Goal: Information Seeking & Learning: Check status

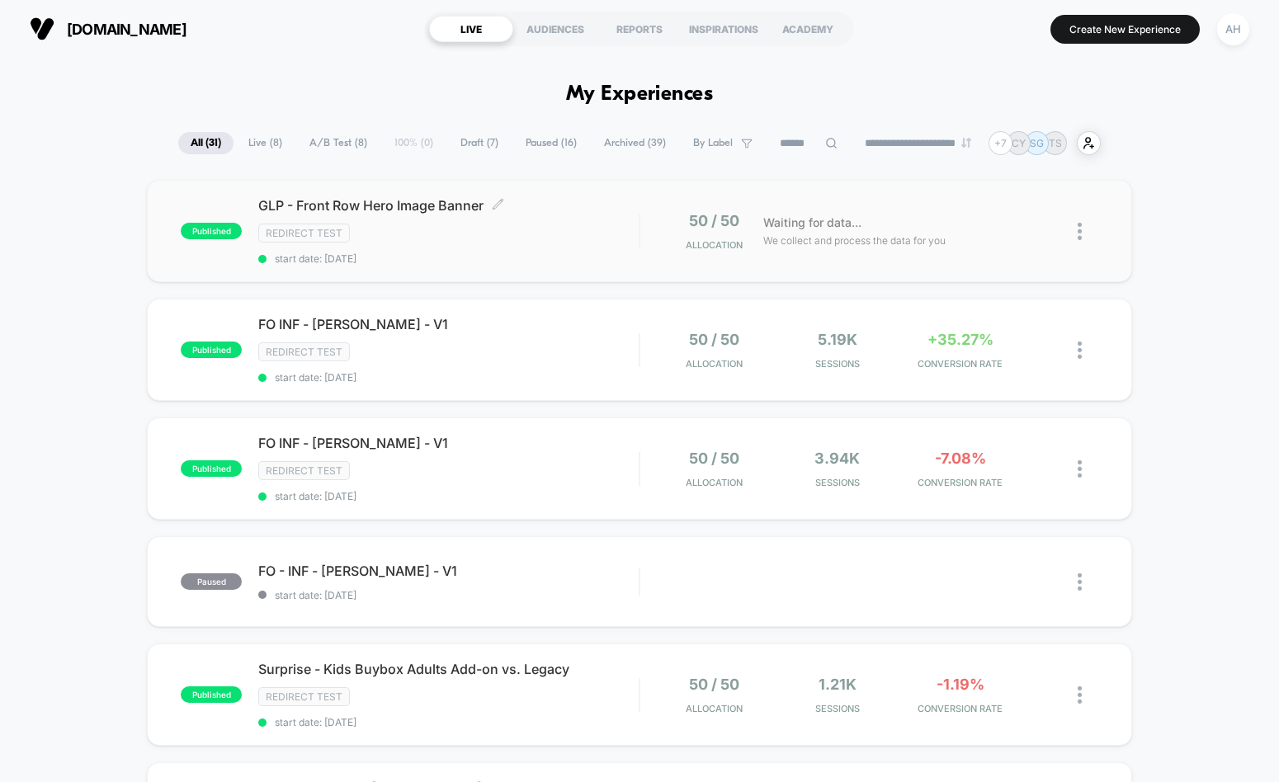
click at [579, 242] on div "Redirect Test" at bounding box center [448, 233] width 380 height 19
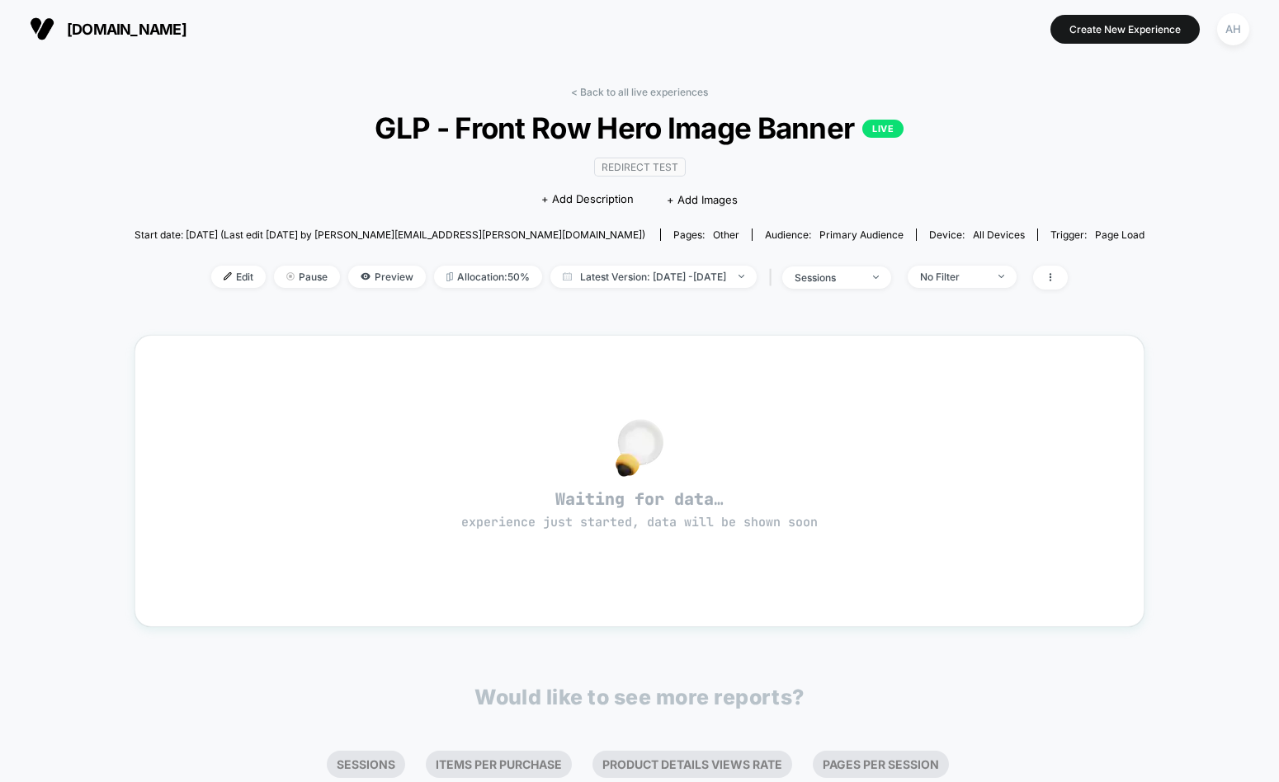
click at [654, 111] on span "GLP - Front Row Hero Image Banner LIVE" at bounding box center [639, 128] width 909 height 35
click at [655, 96] on link "< Back to all live experiences" at bounding box center [639, 92] width 137 height 12
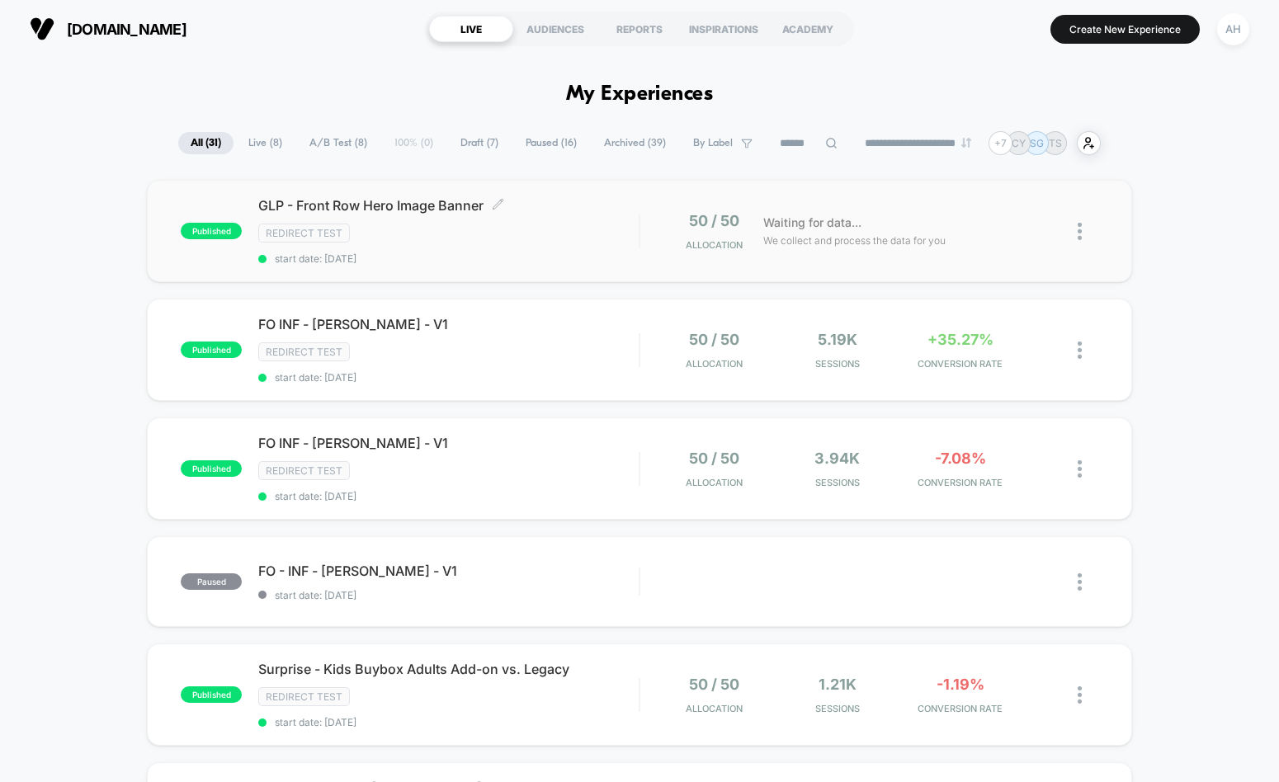
click at [574, 229] on div "Redirect Test" at bounding box center [448, 233] width 380 height 19
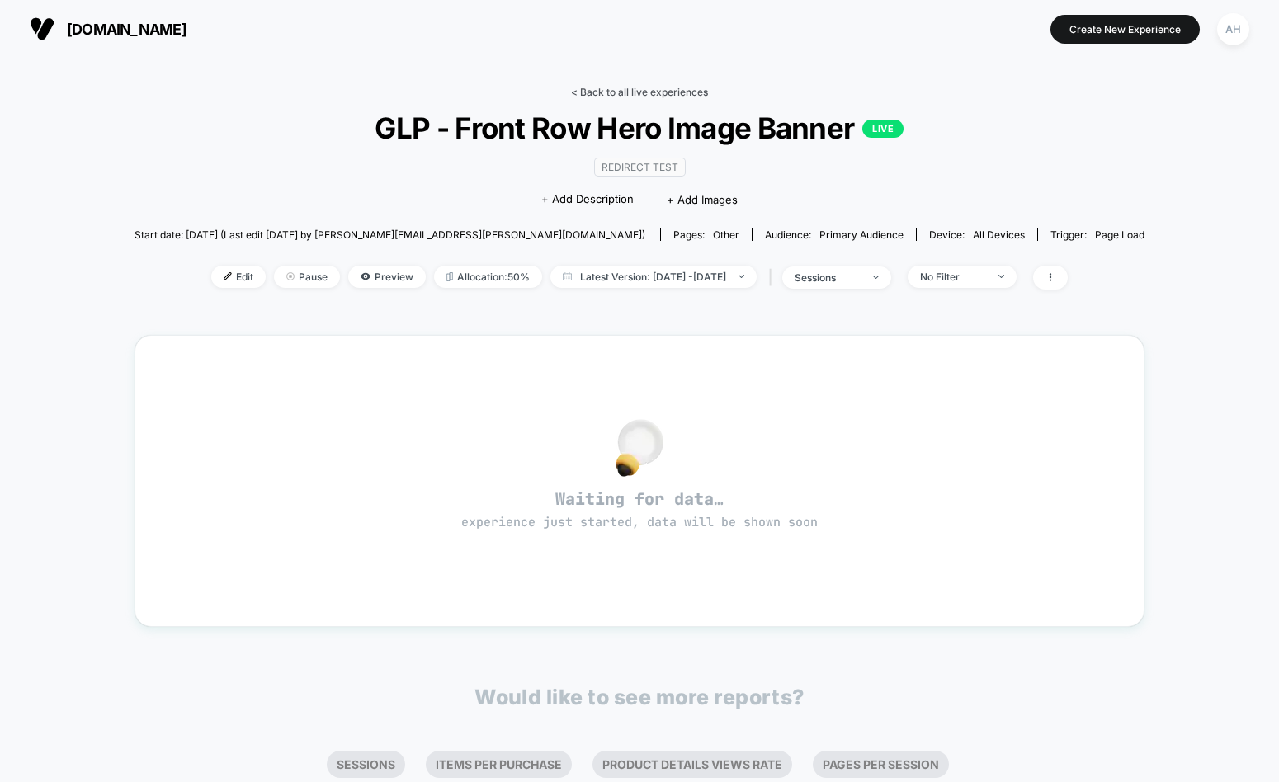
click at [636, 94] on link "< Back to all live experiences" at bounding box center [639, 92] width 137 height 12
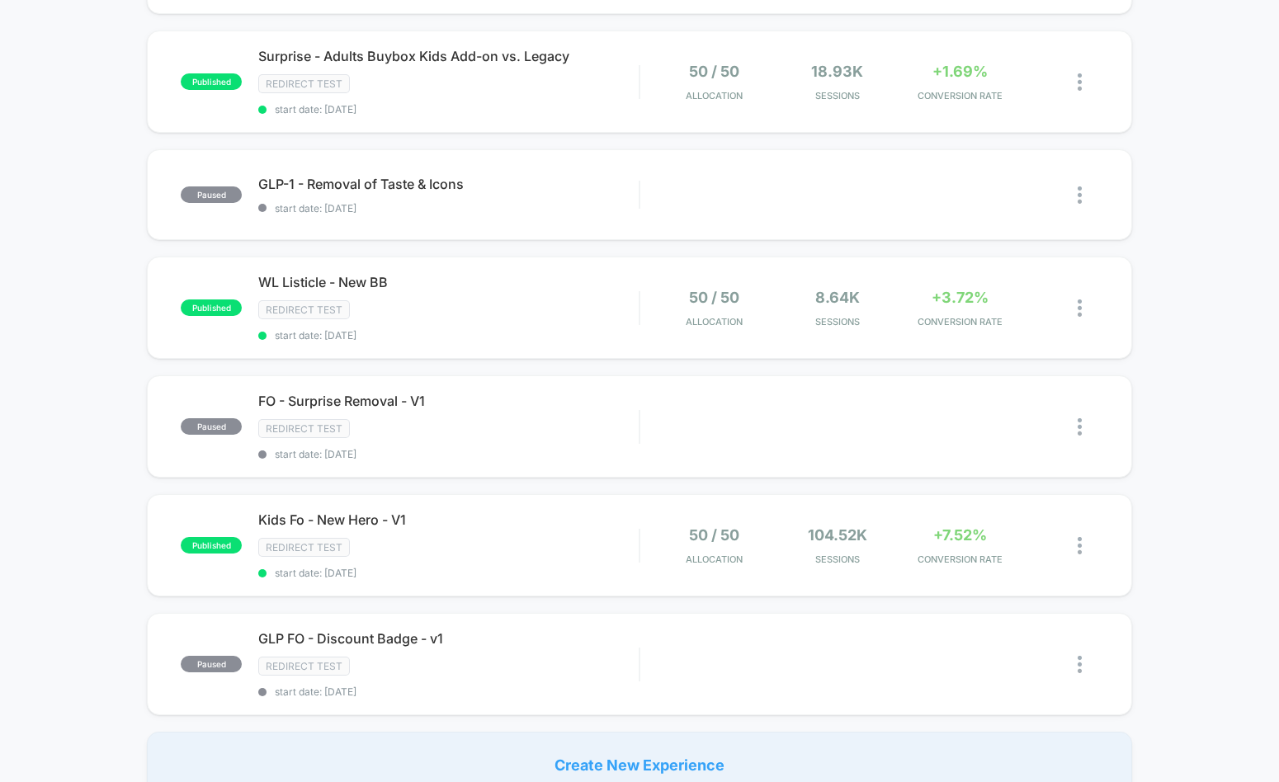
scroll to position [1021, 0]
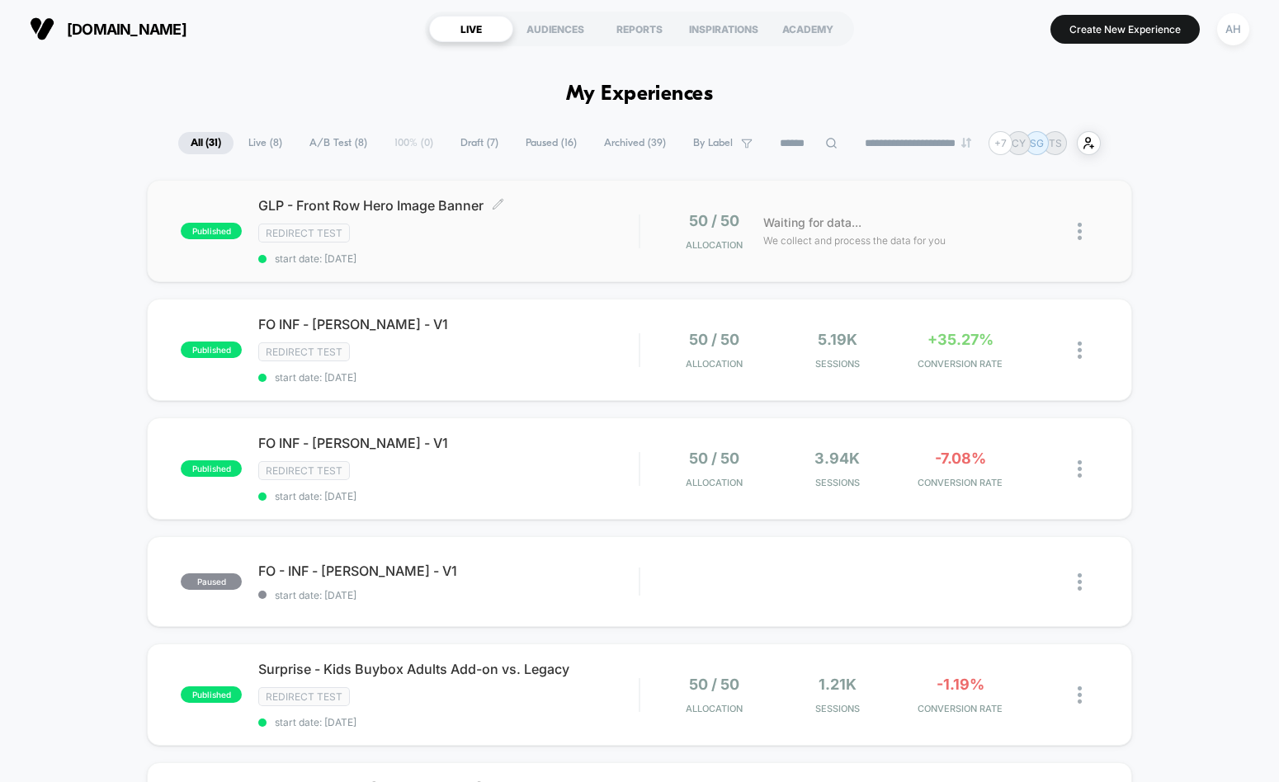
click at [566, 245] on div "GLP - Front Row Hero Image Banner Click to edit experience details Click to edi…" at bounding box center [448, 231] width 380 height 68
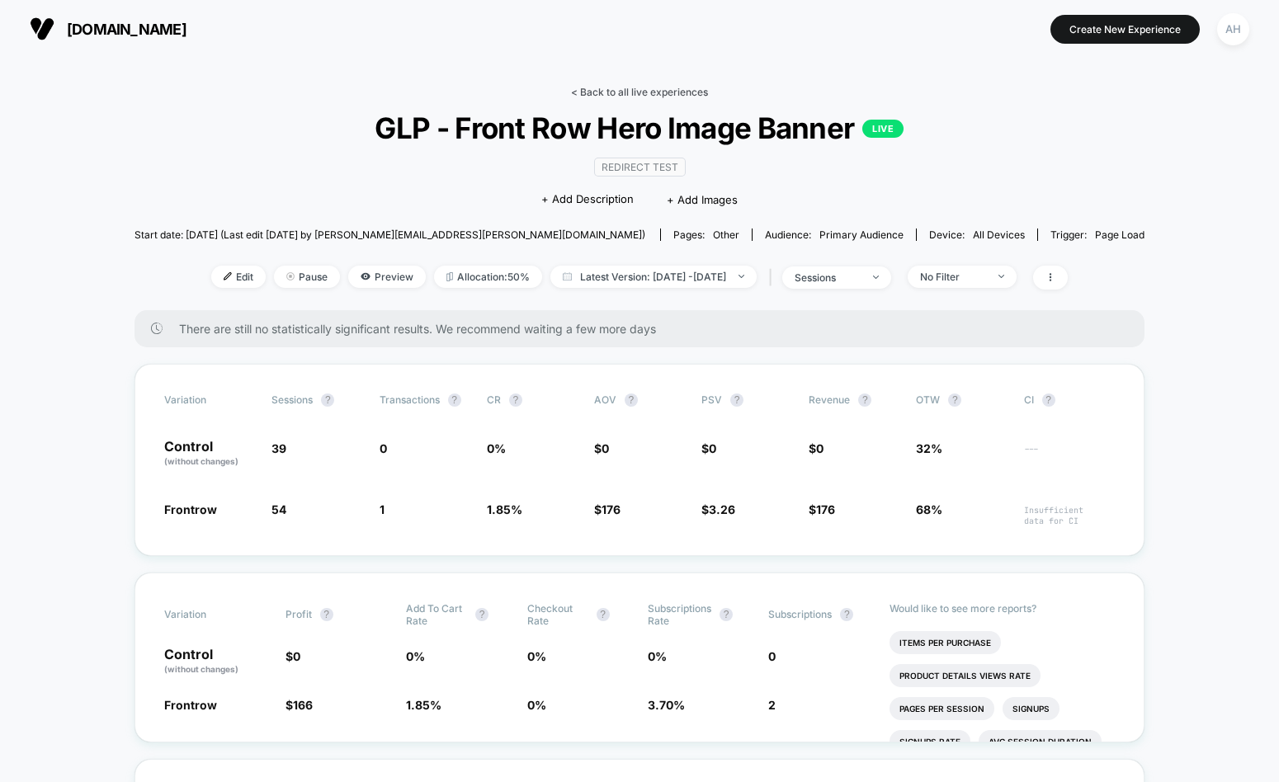
click at [617, 86] on link "< Back to all live experiences" at bounding box center [639, 92] width 137 height 12
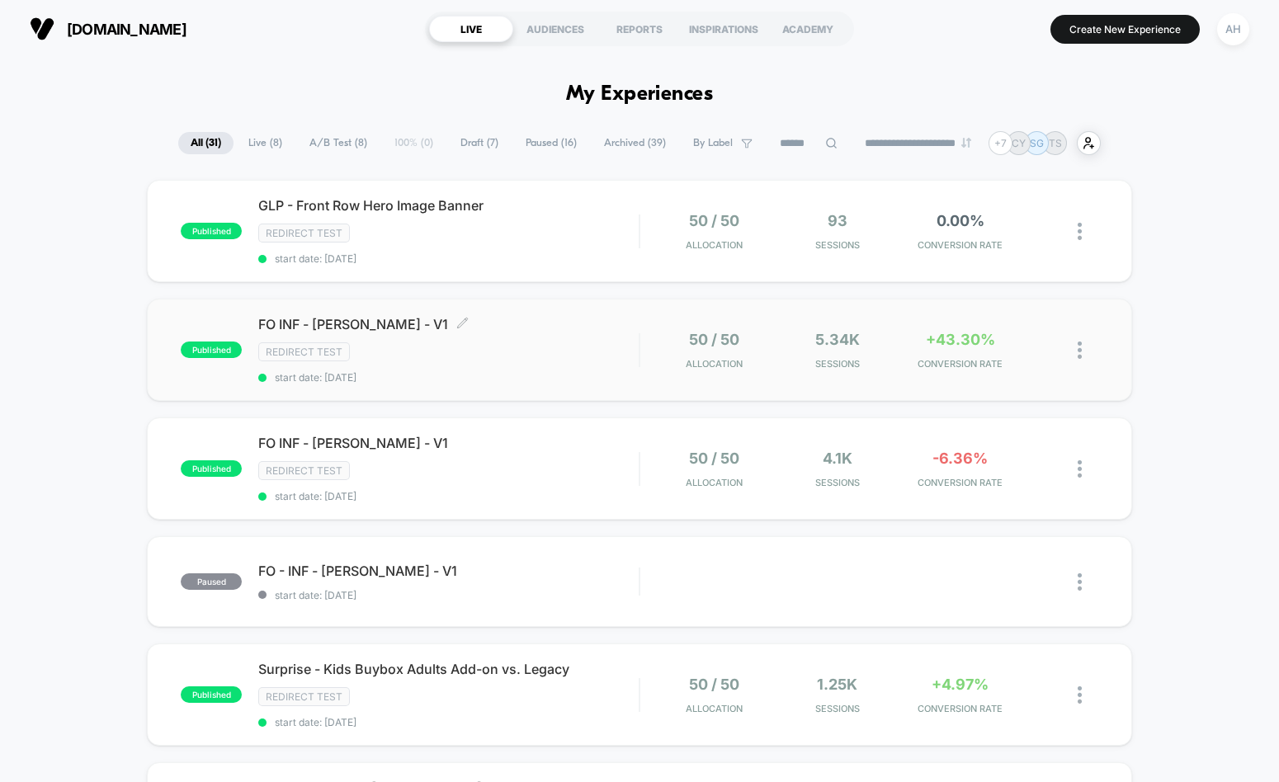
click at [559, 361] on div "Redirect Test" at bounding box center [448, 352] width 380 height 19
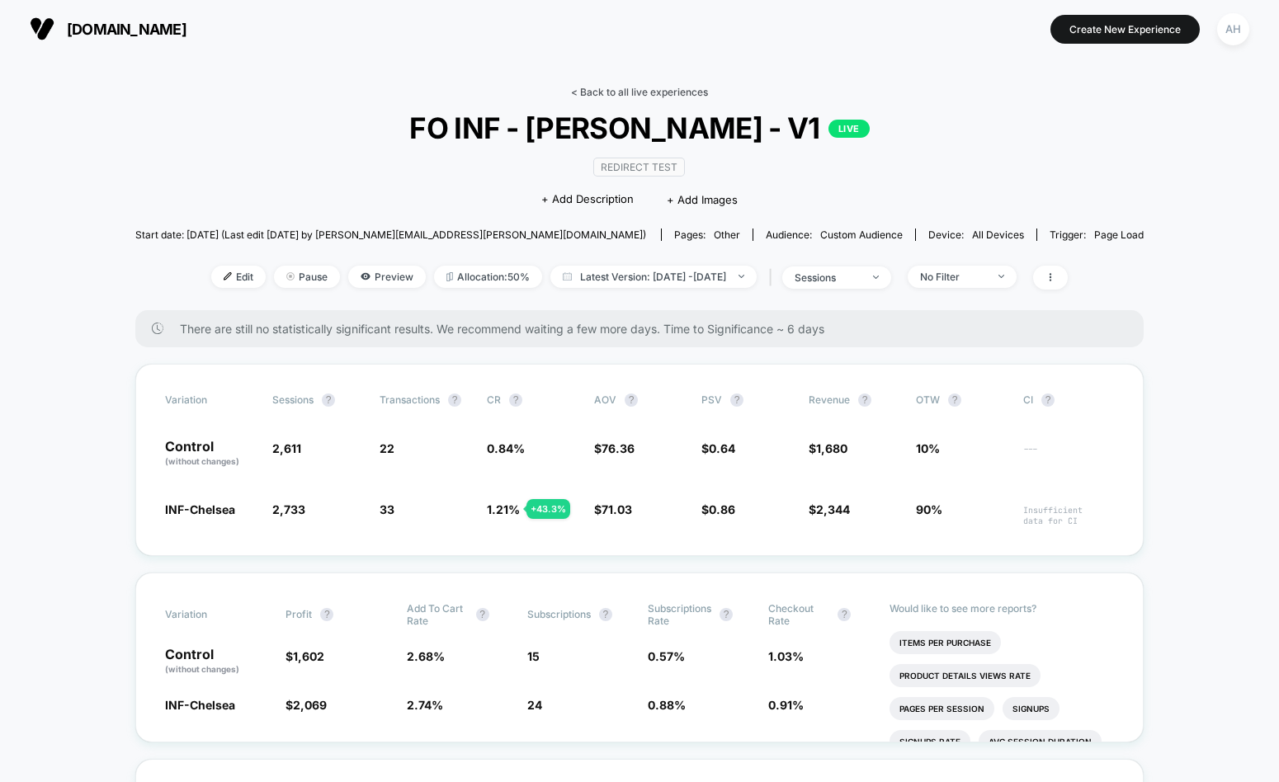
click at [645, 88] on link "< Back to all live experiences" at bounding box center [639, 92] width 137 height 12
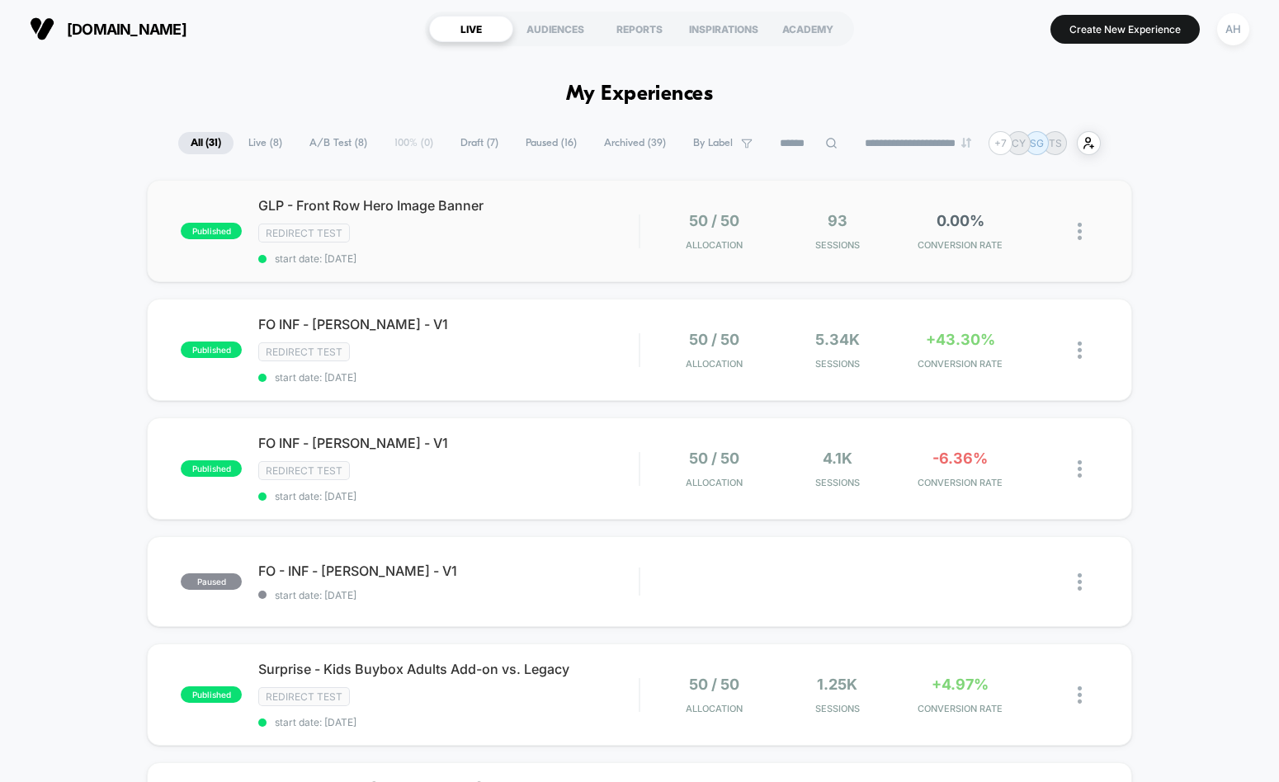
click at [558, 233] on div "Redirect Test" at bounding box center [448, 233] width 380 height 19
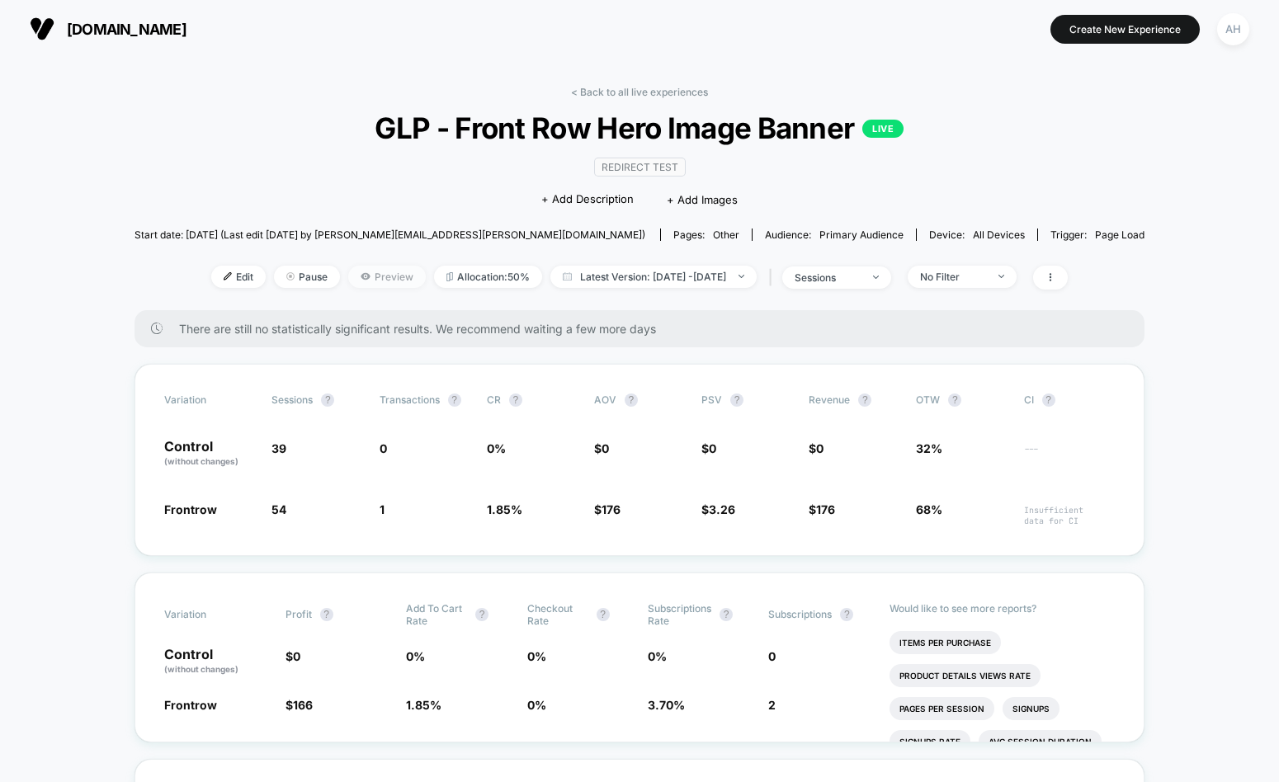
click at [348, 270] on span "Preview" at bounding box center [387, 277] width 78 height 22
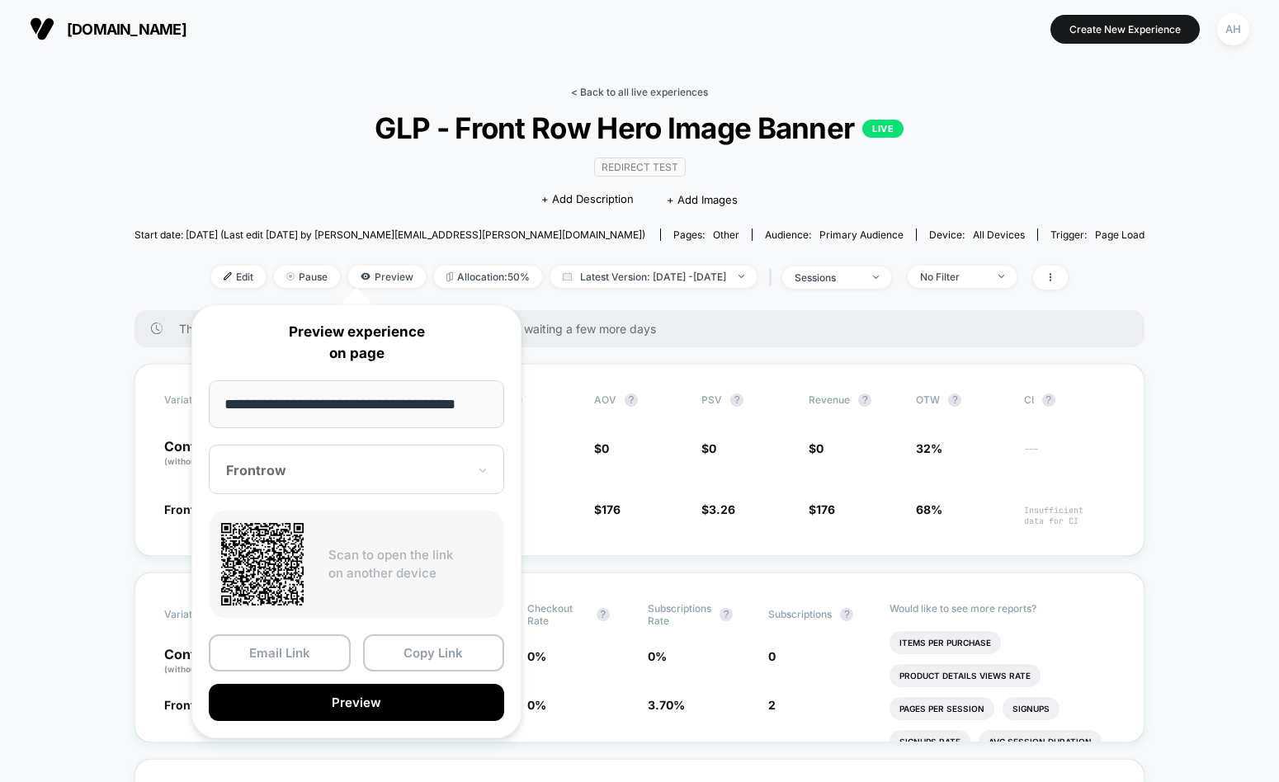
click at [644, 99] on div "< Back to all live experiences GLP - Front Row Hero Image Banner LIVE Redirect …" at bounding box center [640, 198] width 1010 height 224
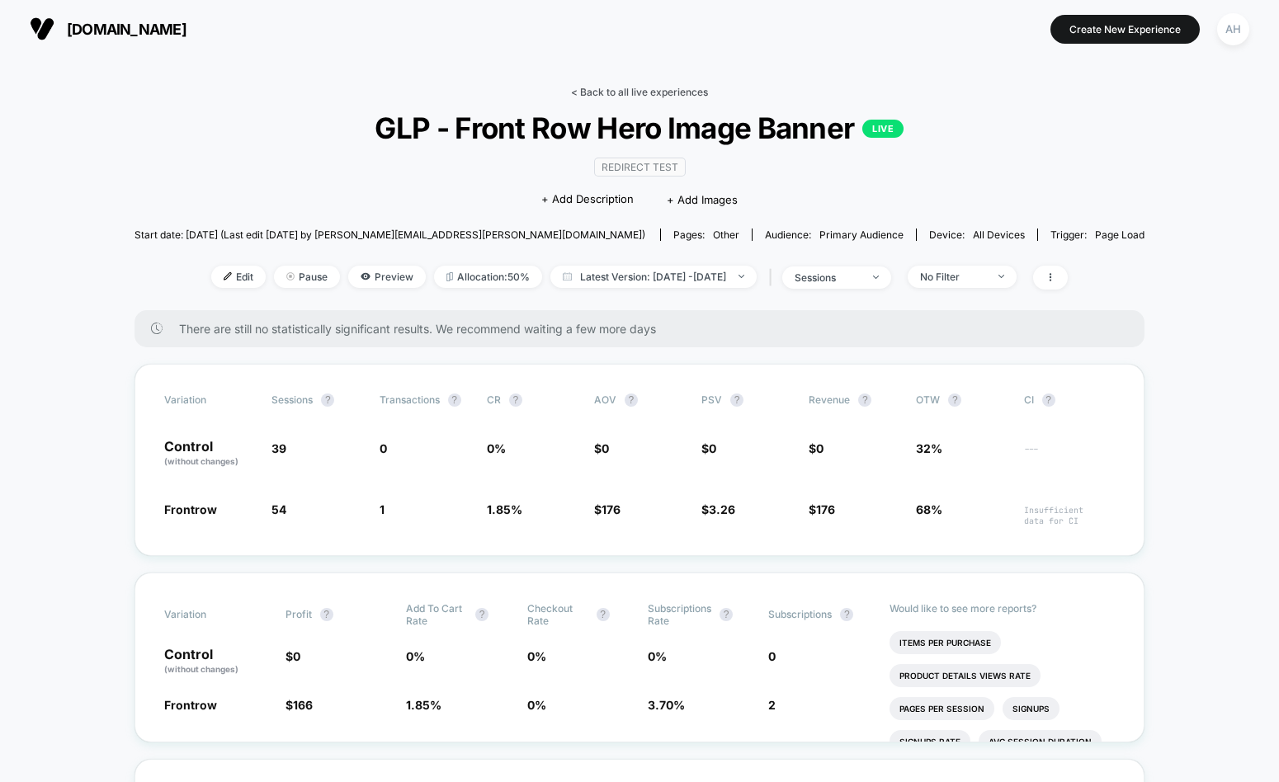
click at [644, 90] on link "< Back to all live experiences" at bounding box center [639, 92] width 137 height 12
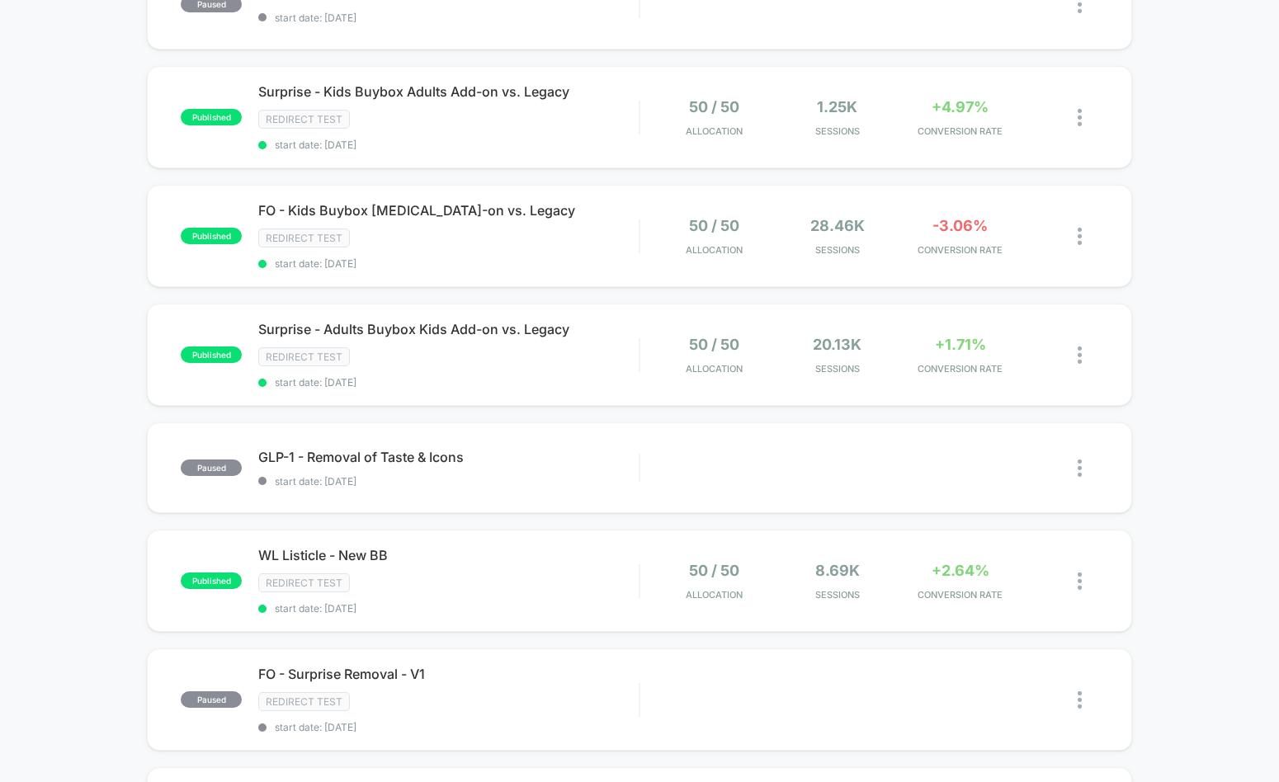
scroll to position [894, 0]
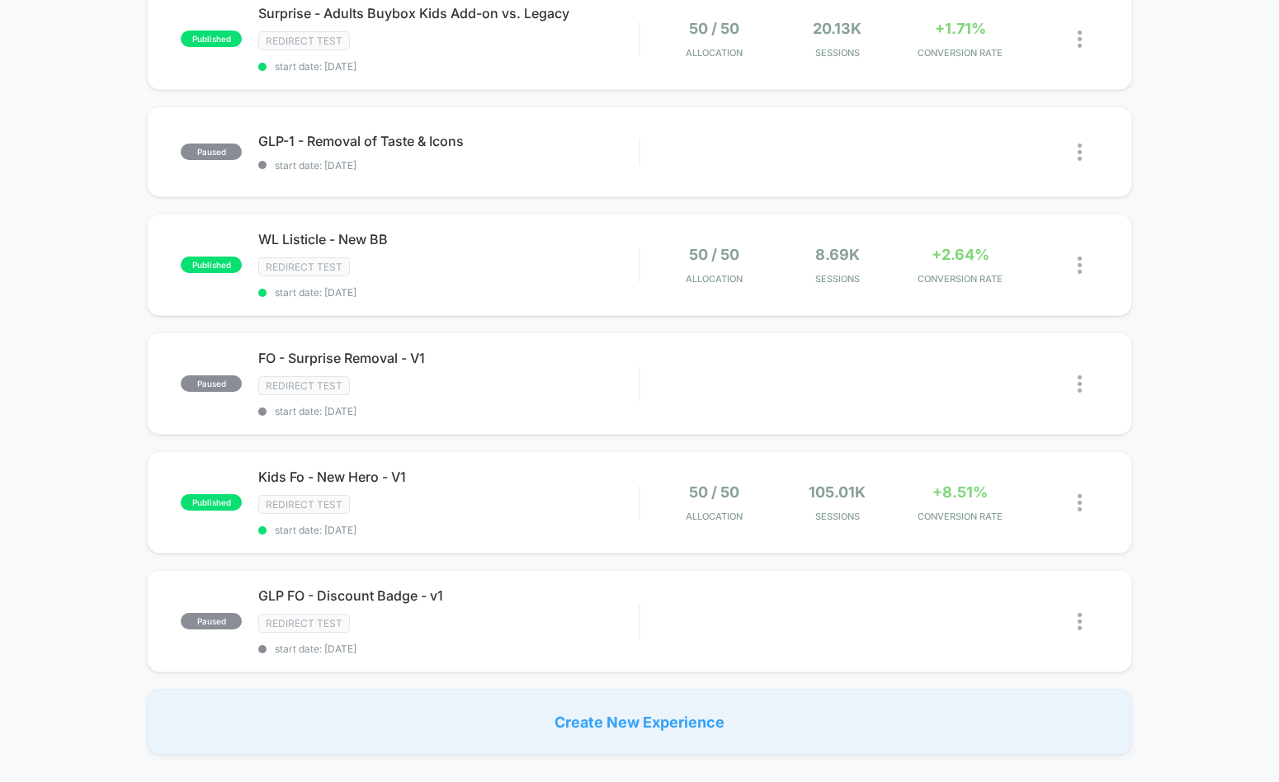
click at [1175, 423] on div "published GLP - Front Row Hero Image Banner Redirect Test start date: [DATE] 50…" at bounding box center [639, 20] width 1279 height 1469
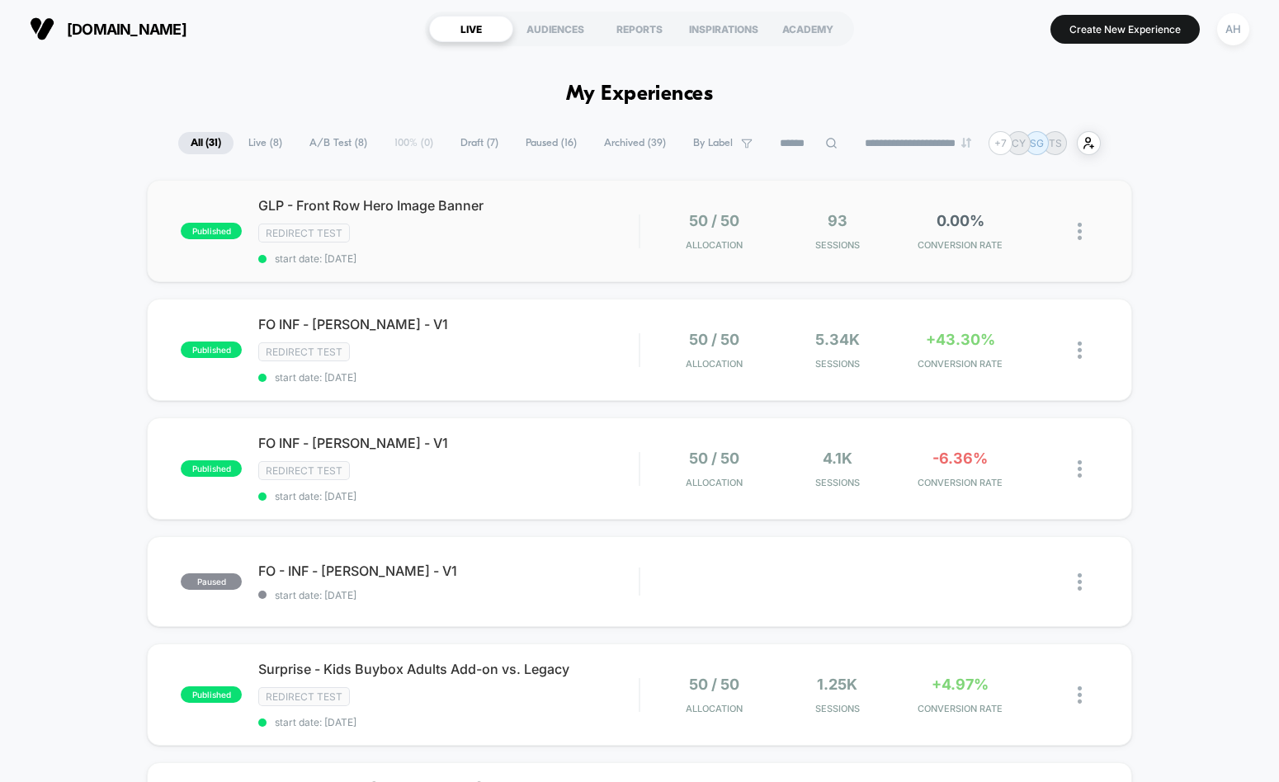
click at [551, 247] on div "GLP - Front Row Hero Image Banner Redirect Test start date: [DATE]" at bounding box center [448, 231] width 380 height 68
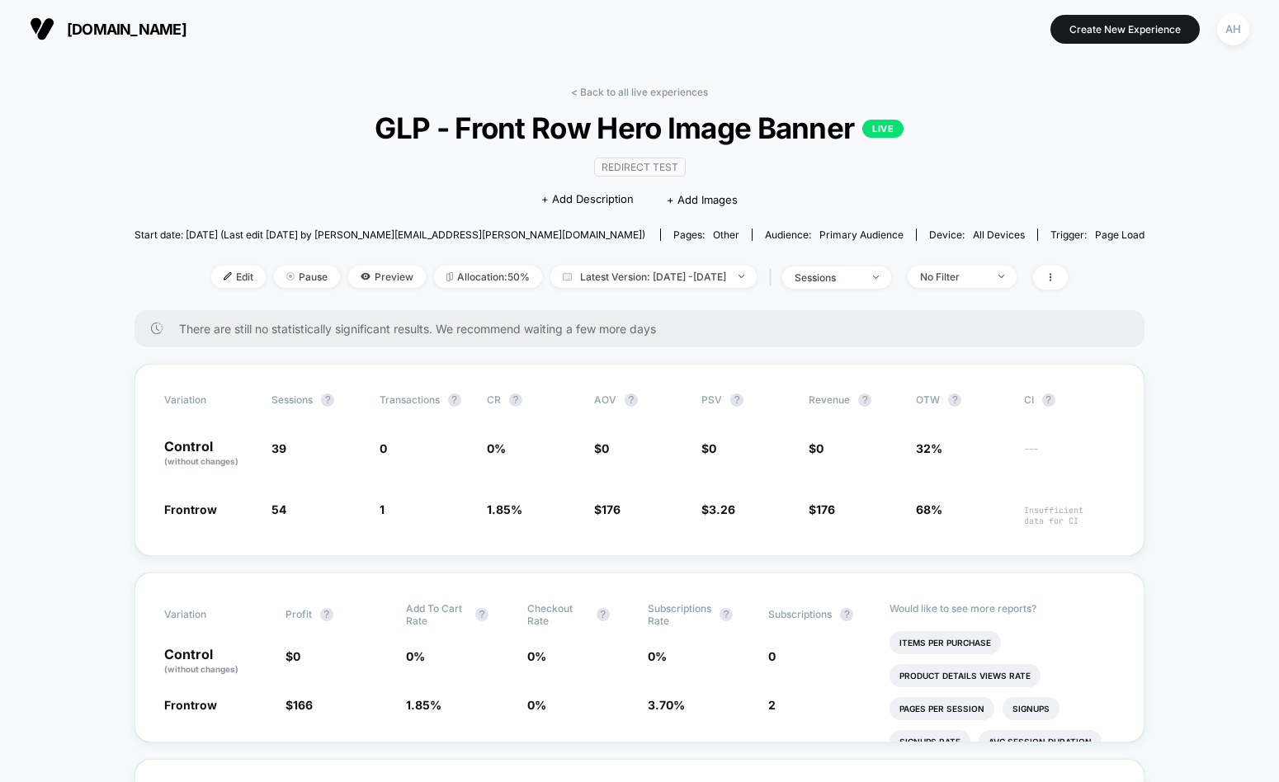
click at [631, 91] on link "< Back to all live experiences" at bounding box center [639, 92] width 137 height 12
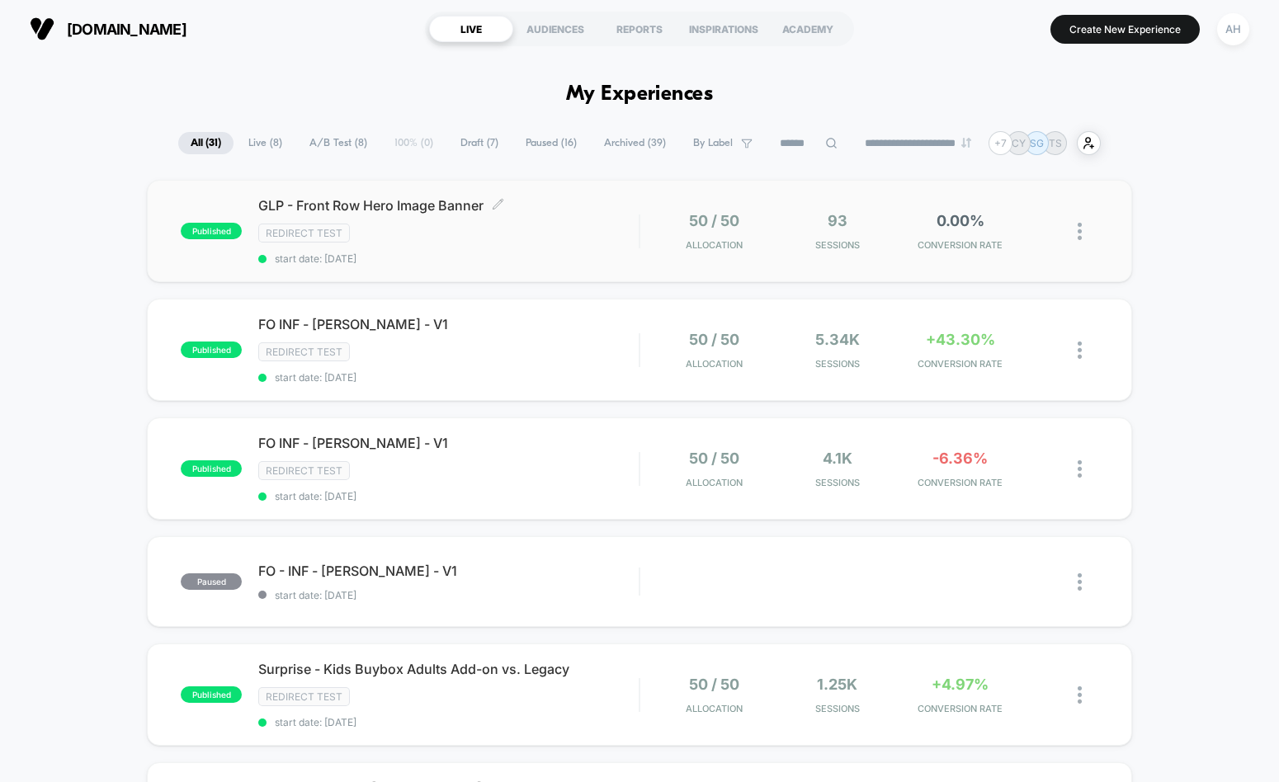
click at [499, 238] on div "Redirect Test" at bounding box center [448, 233] width 380 height 19
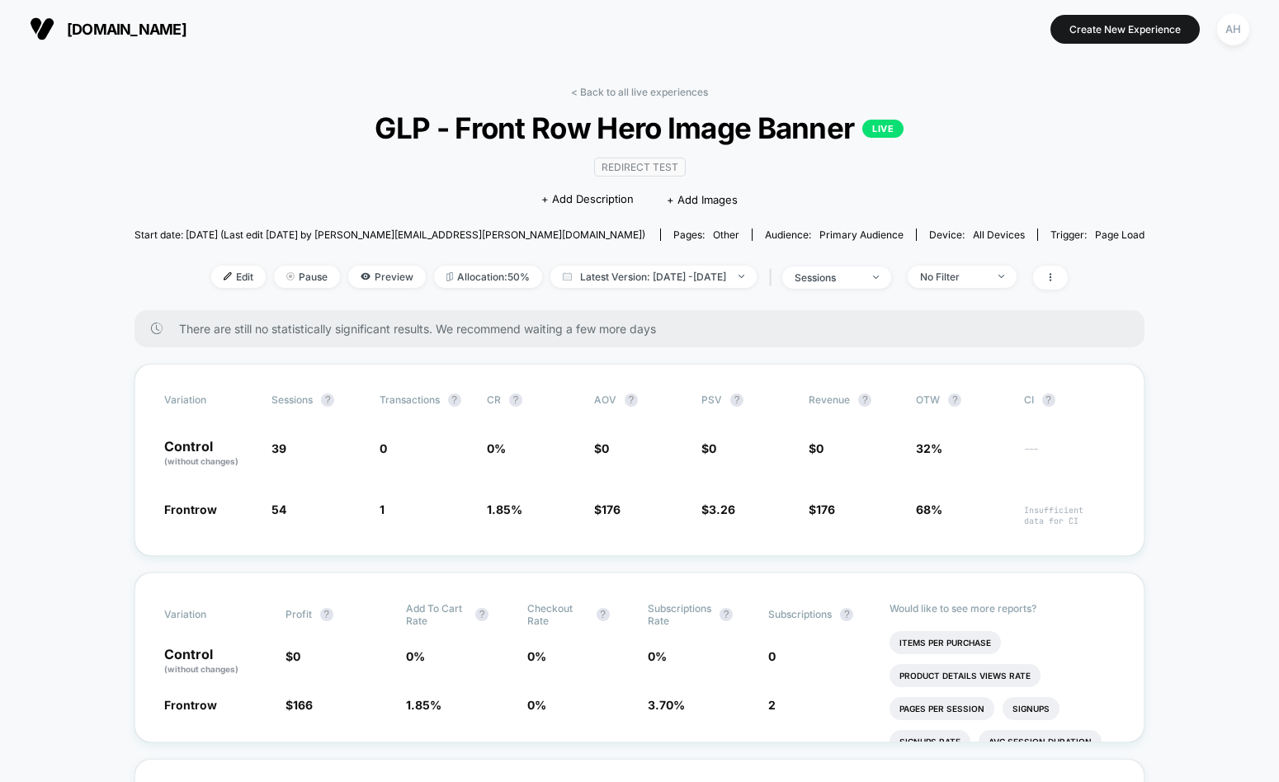
click at [639, 99] on div "< Back to all live experiences GLP - Front Row Hero Image Banner LIVE Redirect …" at bounding box center [640, 198] width 1010 height 224
click at [637, 89] on link "< Back to all live experiences" at bounding box center [639, 92] width 137 height 12
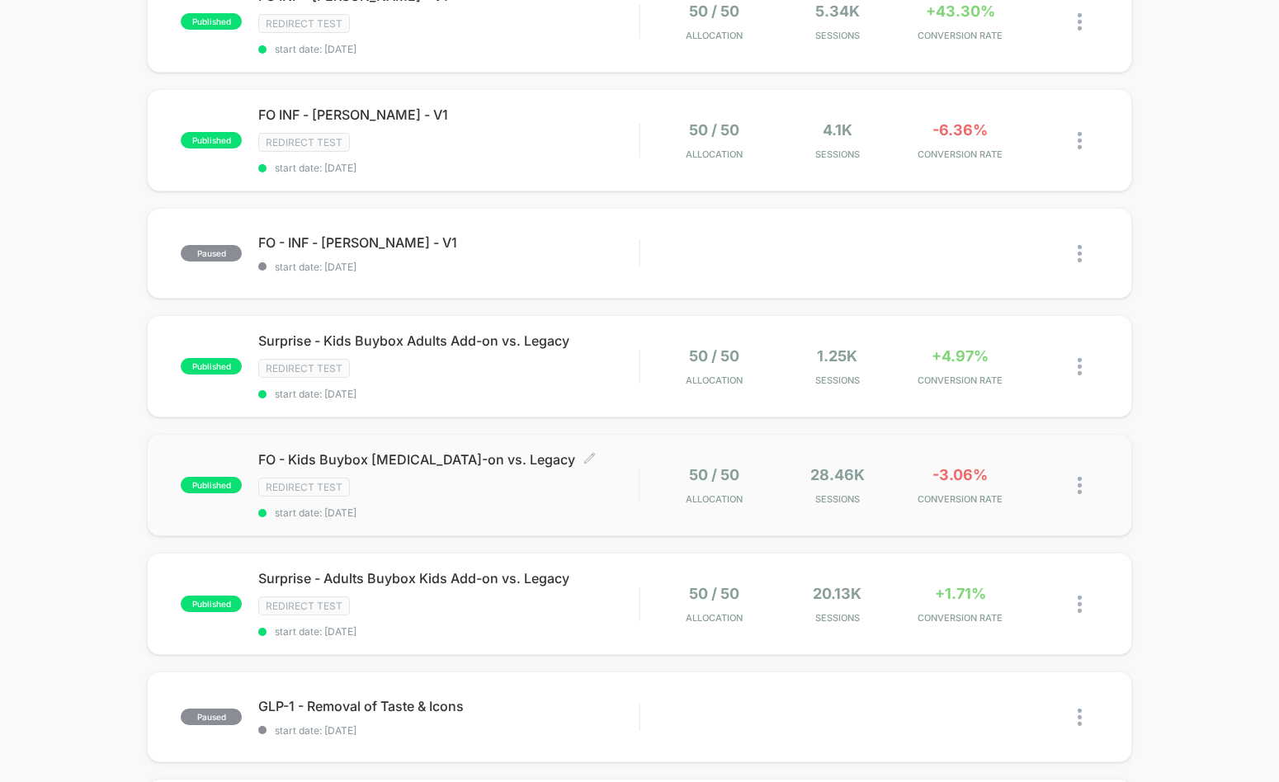
scroll to position [349, 0]
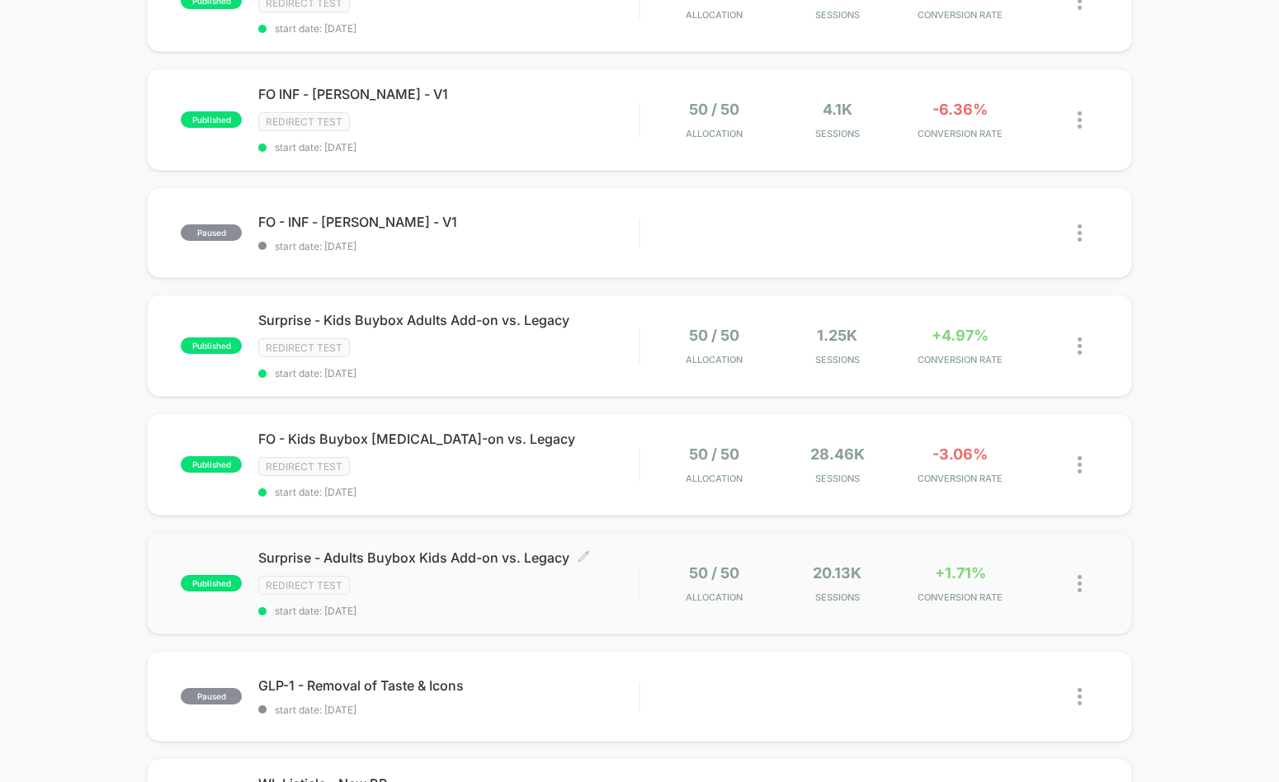
click at [476, 577] on div "Redirect Test" at bounding box center [448, 585] width 380 height 19
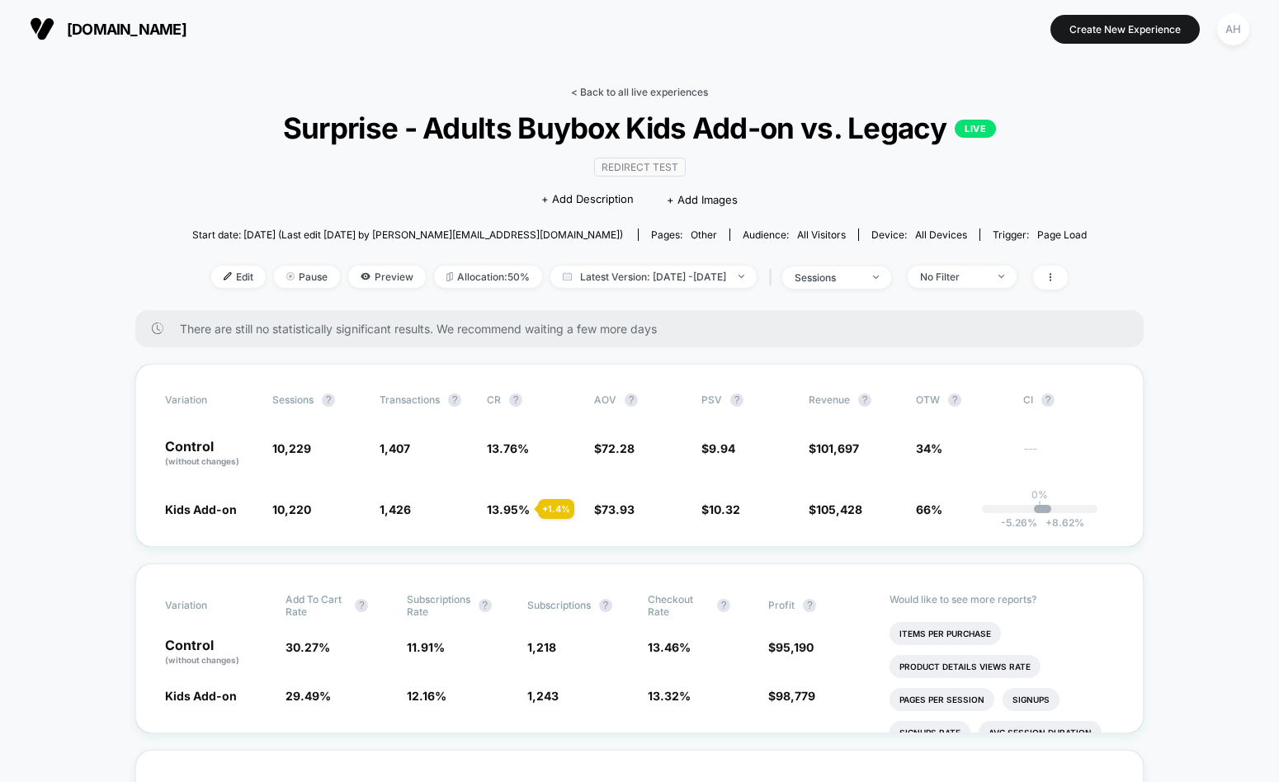
click at [645, 97] on link "< Back to all live experiences" at bounding box center [639, 92] width 137 height 12
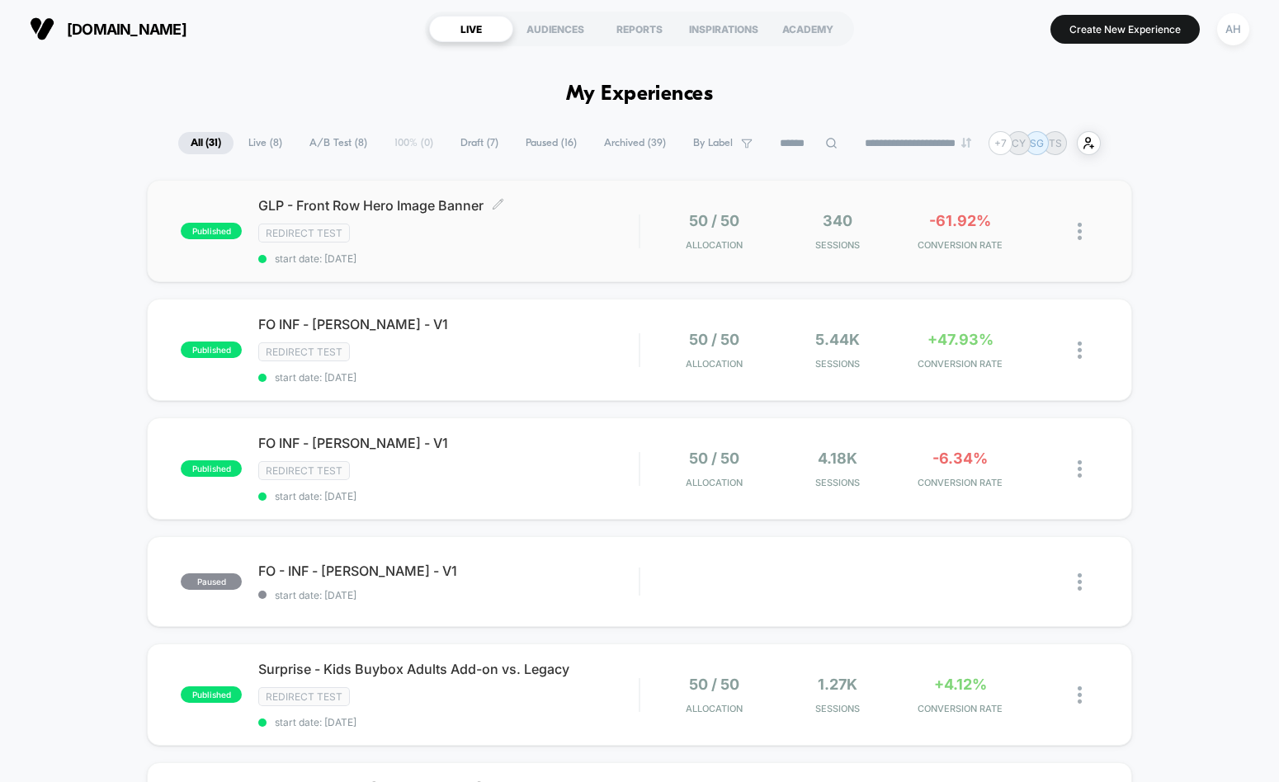
click at [582, 221] on div "GLP - Front Row Hero Image Banner Click to edit experience details Click to edi…" at bounding box center [448, 231] width 380 height 68
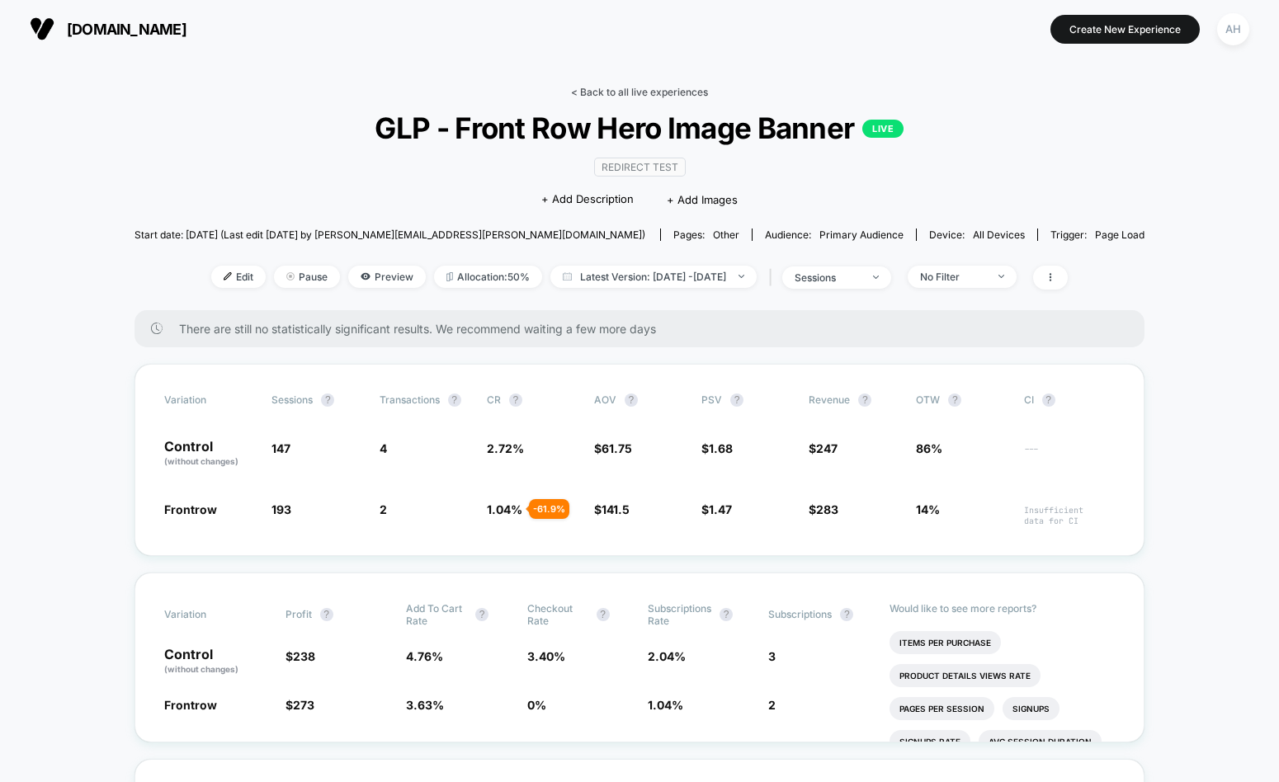
click at [640, 94] on link "< Back to all live experiences" at bounding box center [639, 92] width 137 height 12
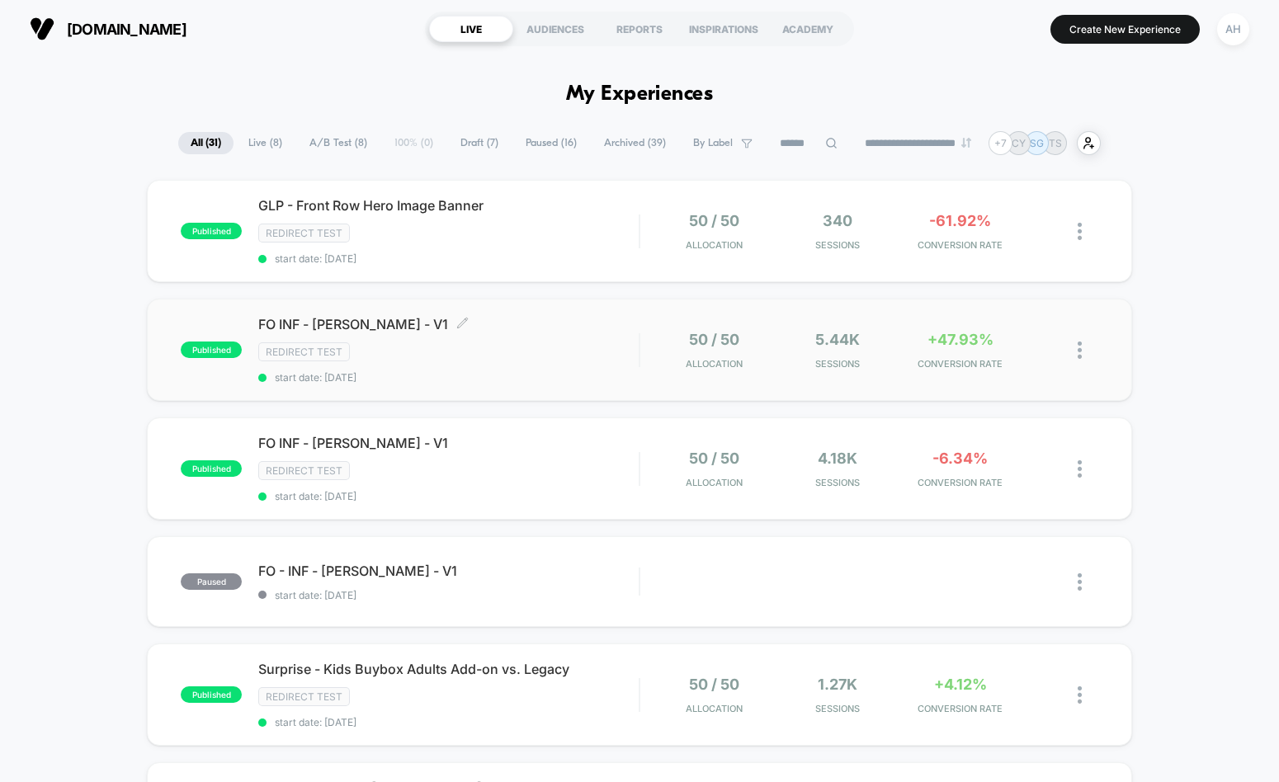
click at [568, 336] on div "FO INF - [PERSON_NAME] - V1 Click to edit experience details Click to edit expe…" at bounding box center [448, 350] width 380 height 68
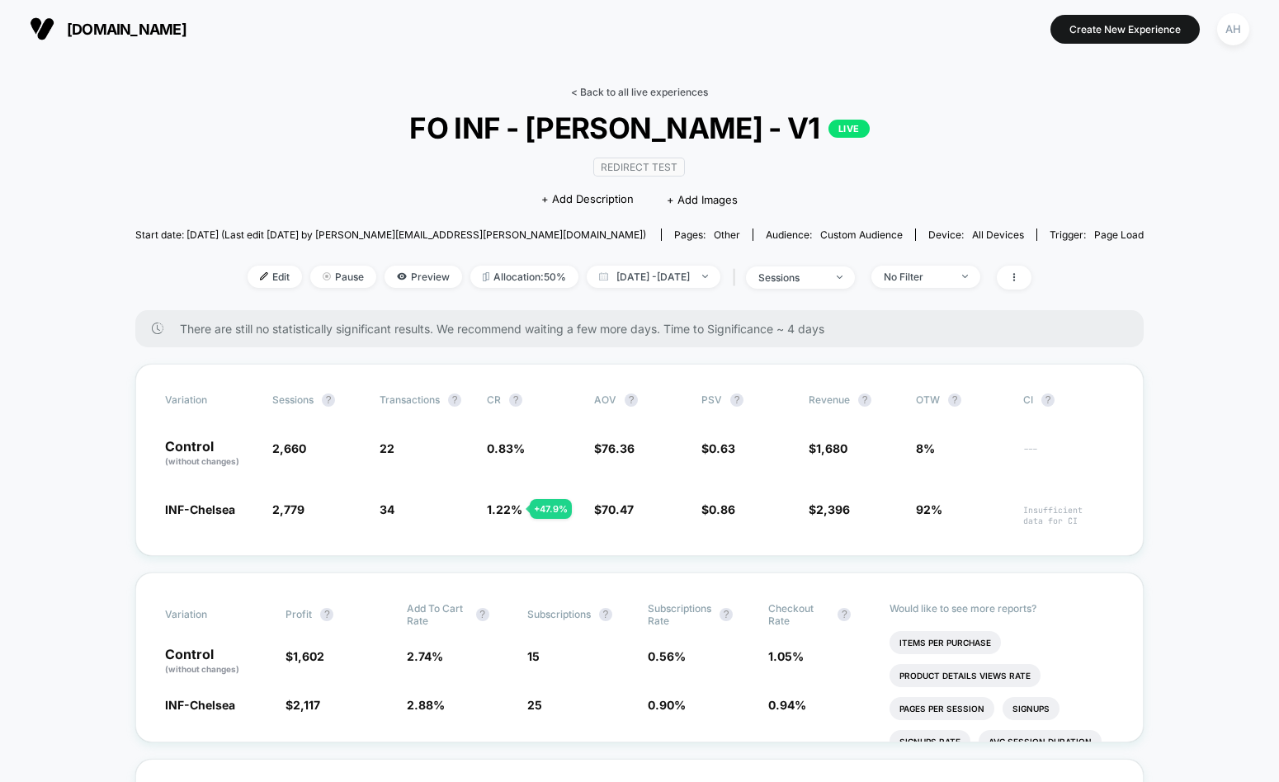
click at [610, 92] on link "< Back to all live experiences" at bounding box center [639, 92] width 137 height 12
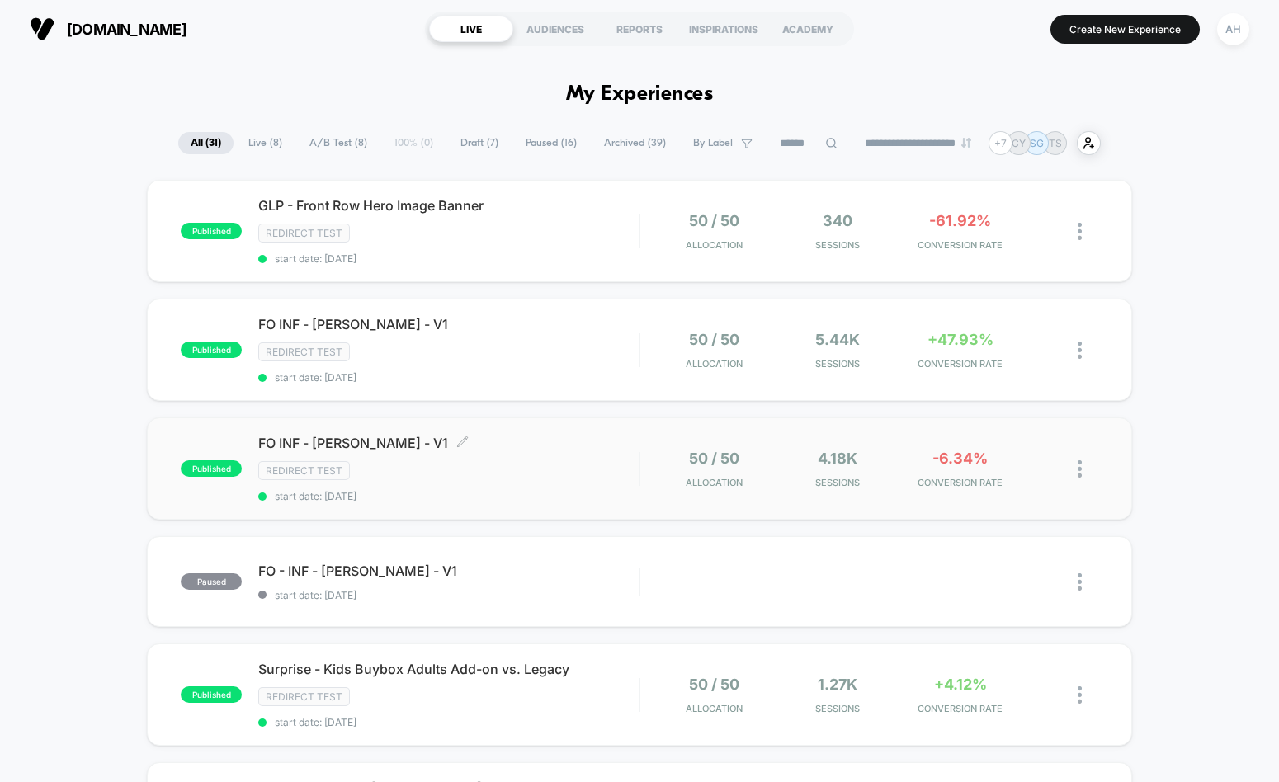
click at [555, 462] on div "Redirect Test" at bounding box center [448, 470] width 380 height 19
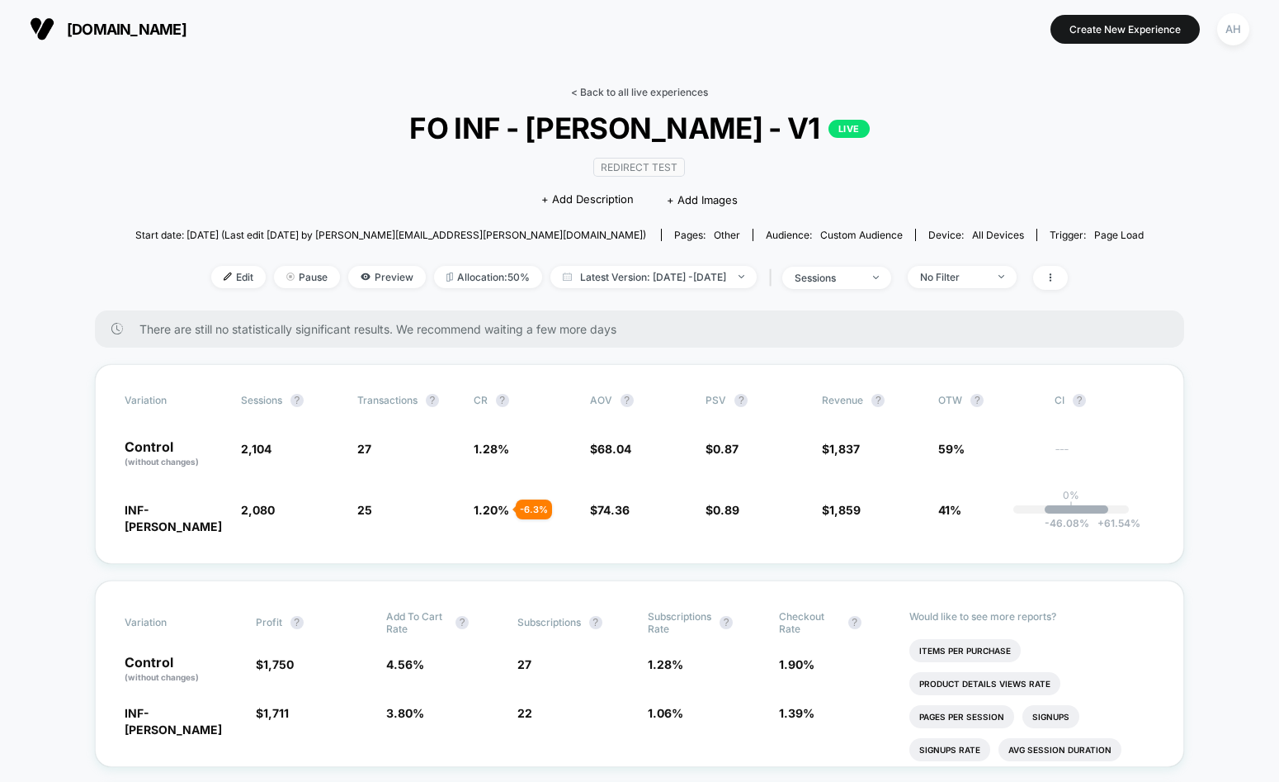
click at [636, 92] on link "< Back to all live experiences" at bounding box center [639, 92] width 137 height 12
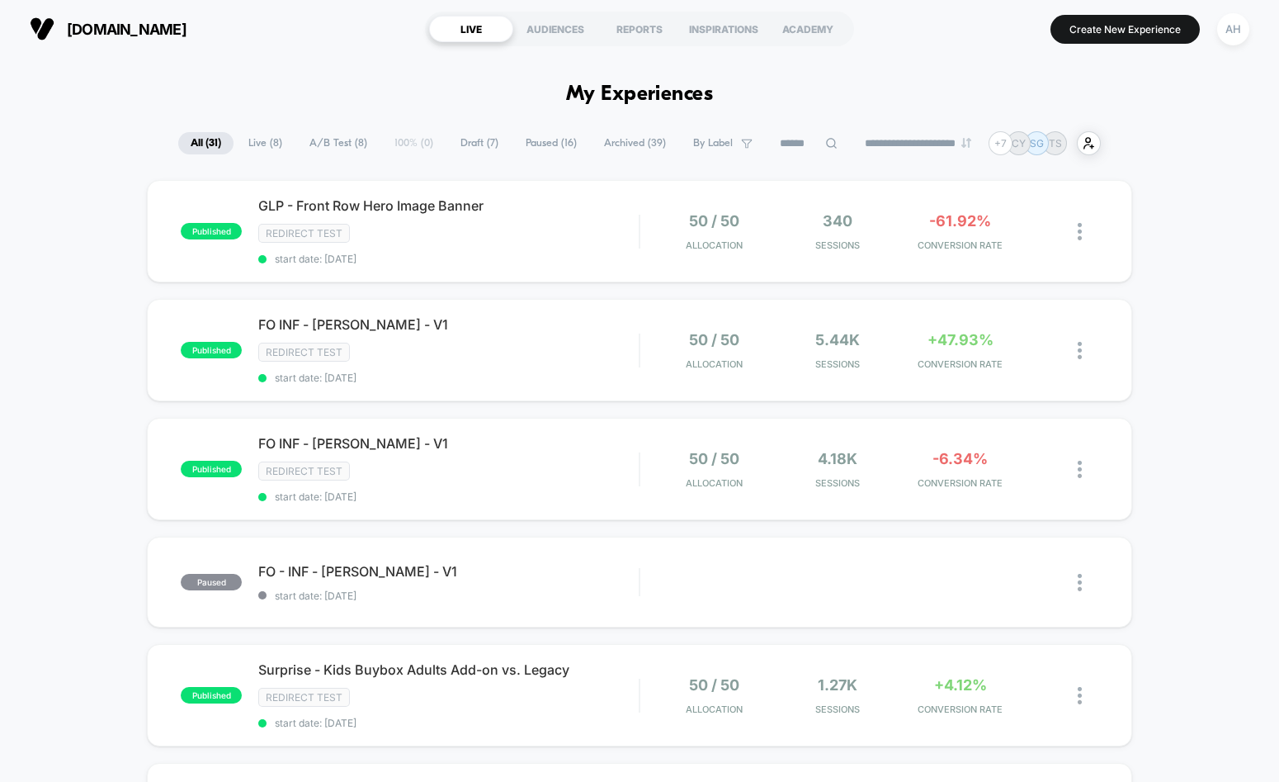
click at [259, 143] on span "Live ( 8 )" at bounding box center [265, 143] width 59 height 22
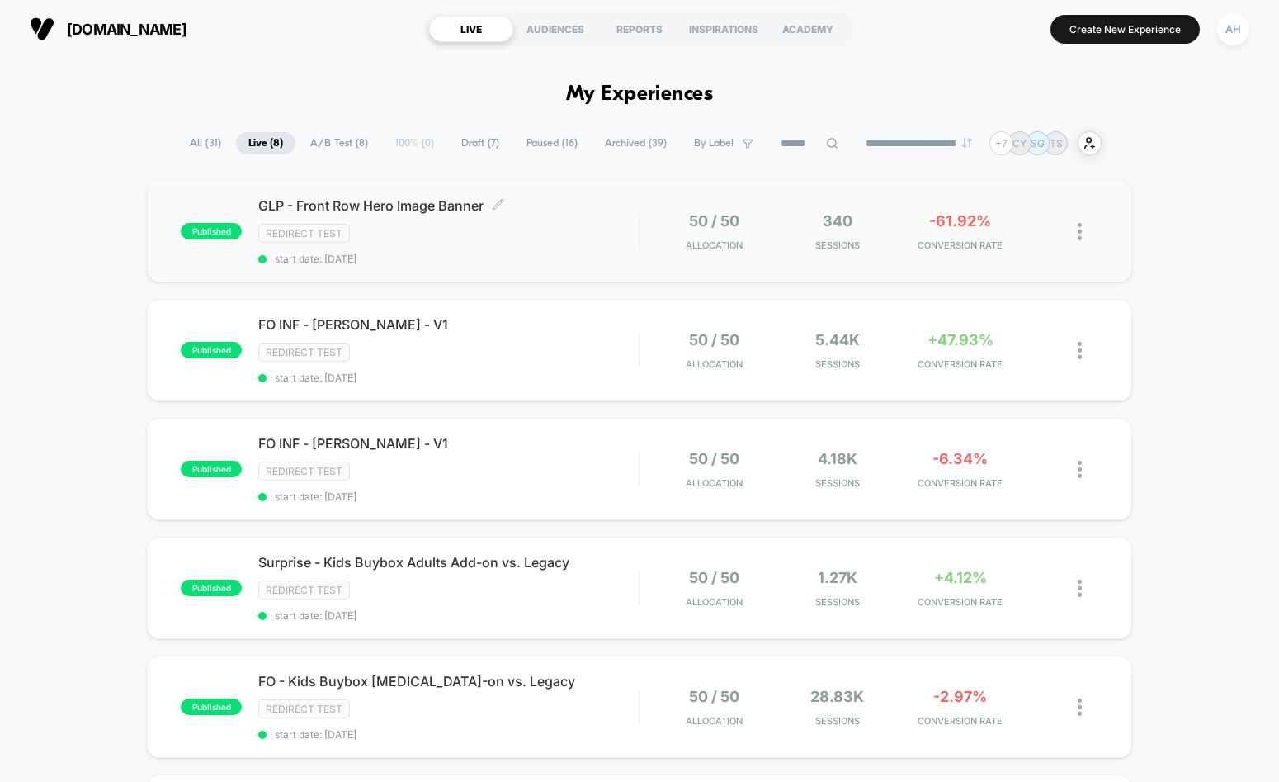
click at [558, 253] on span "start date: [DATE]" at bounding box center [448, 259] width 380 height 12
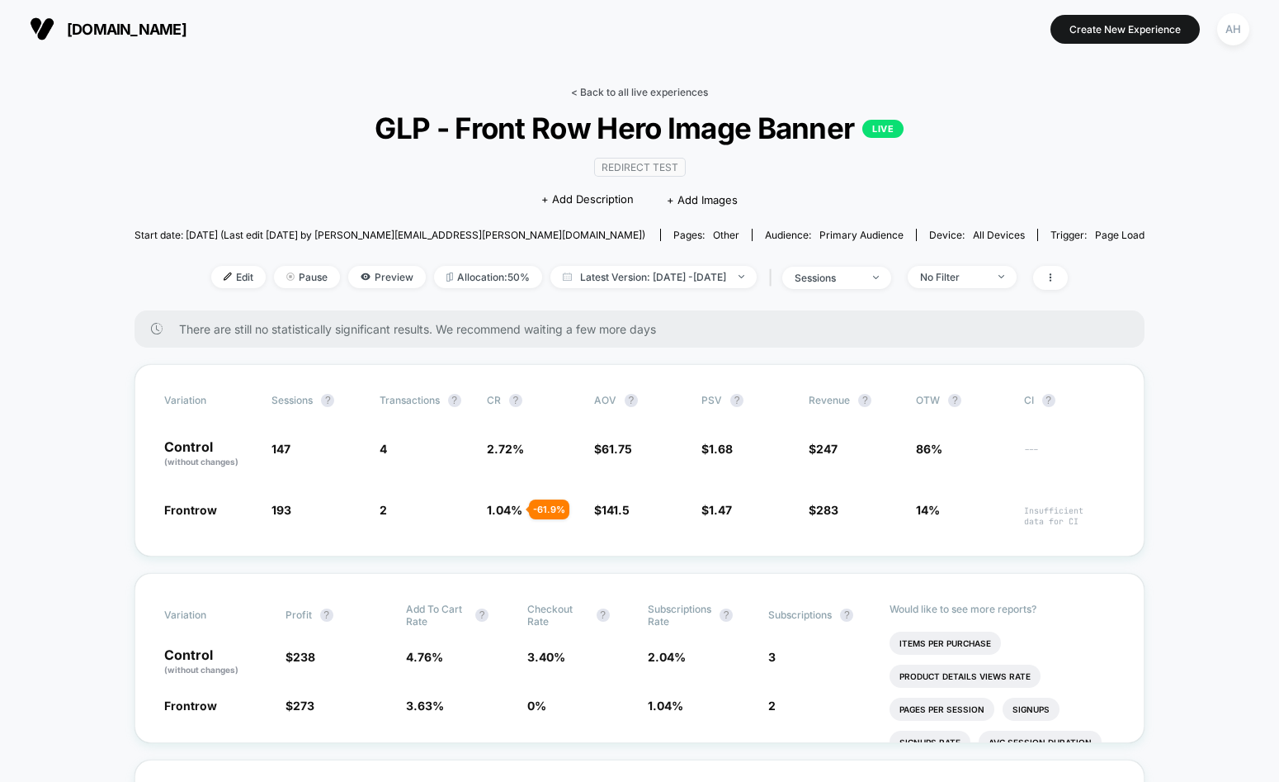
click at [607, 92] on link "< Back to all live experiences" at bounding box center [639, 92] width 137 height 12
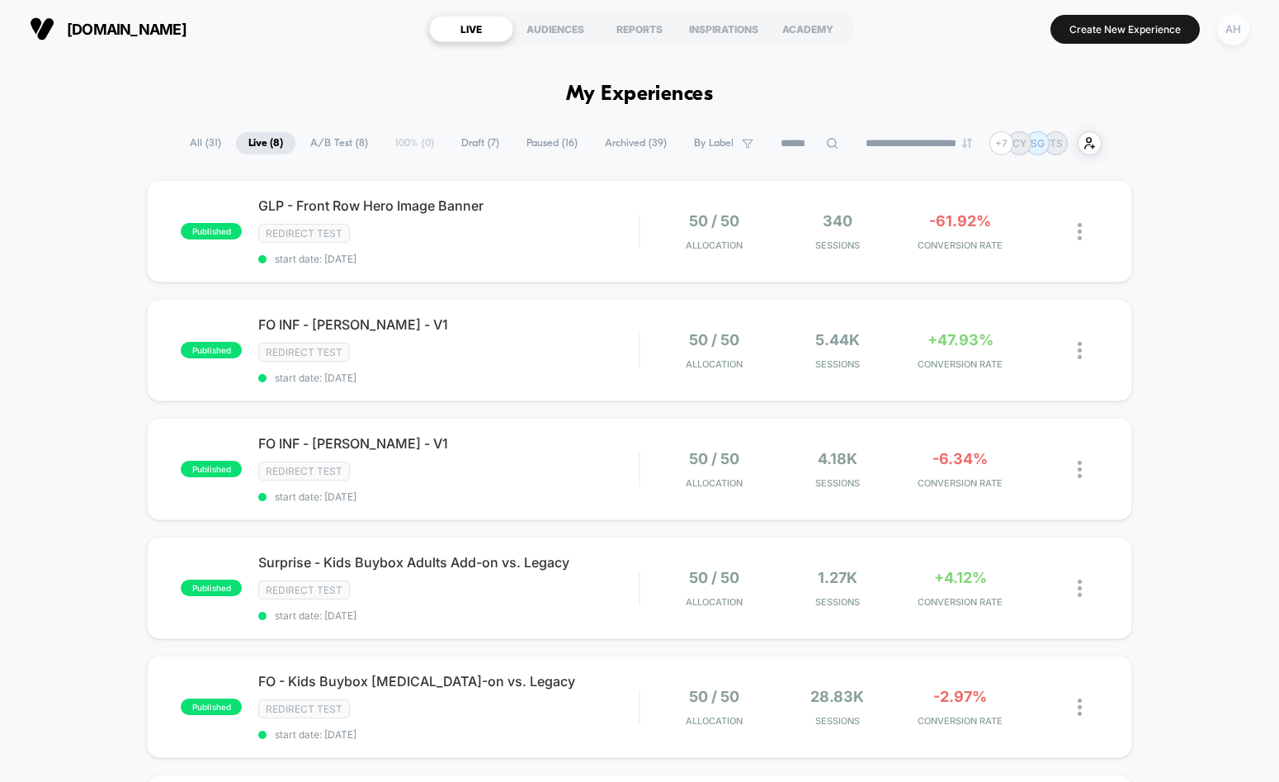
click at [1240, 23] on div "AH" at bounding box center [1233, 29] width 32 height 32
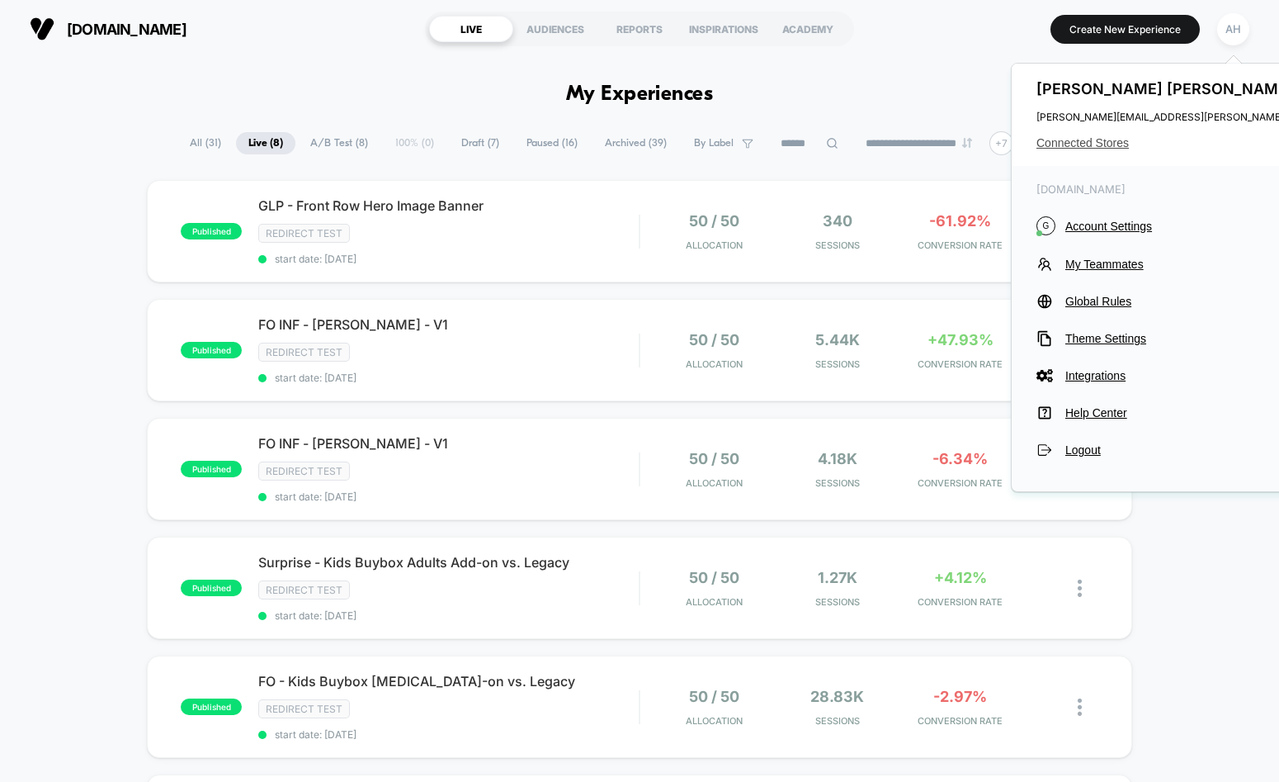
click at [1131, 136] on span "Connected Stores" at bounding box center [1201, 142] width 328 height 13
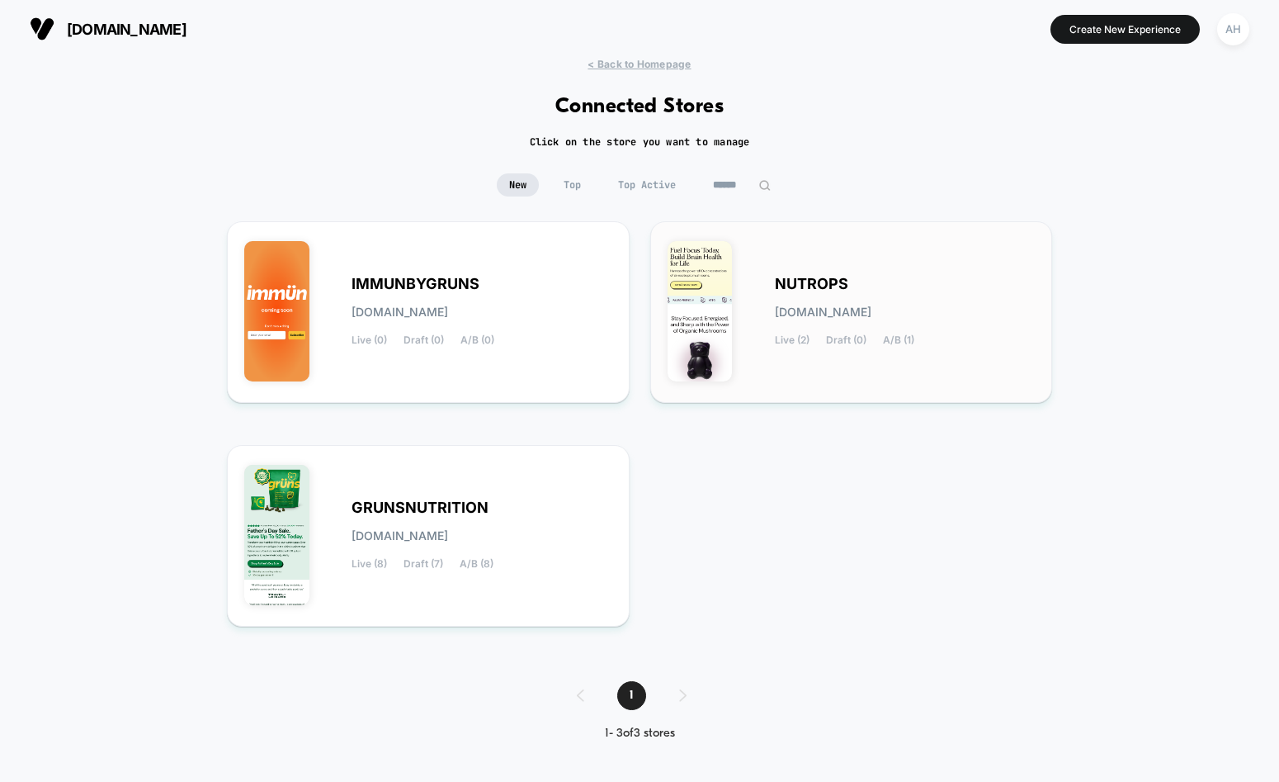
click at [808, 289] on span "NUTROPS" at bounding box center [811, 284] width 73 height 12
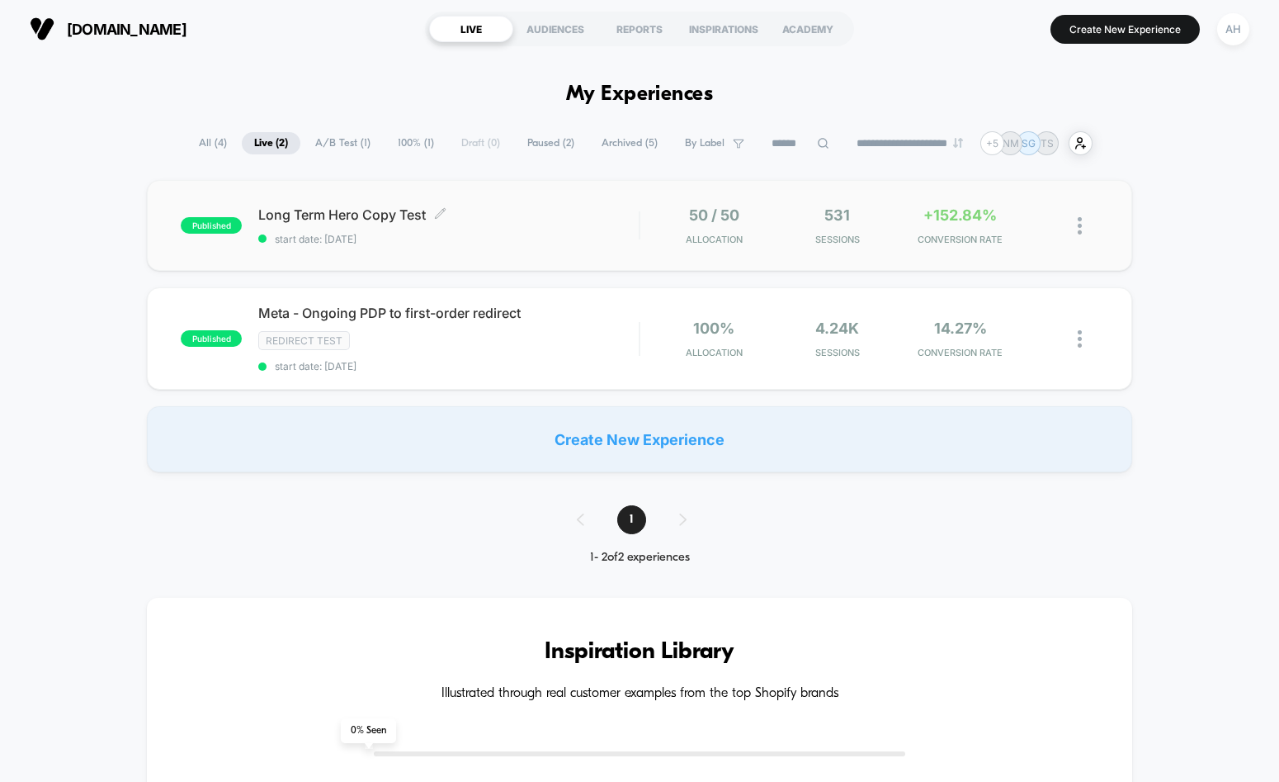
click at [541, 220] on span "Long Term Hero Copy Test Click to edit experience details" at bounding box center [448, 214] width 380 height 17
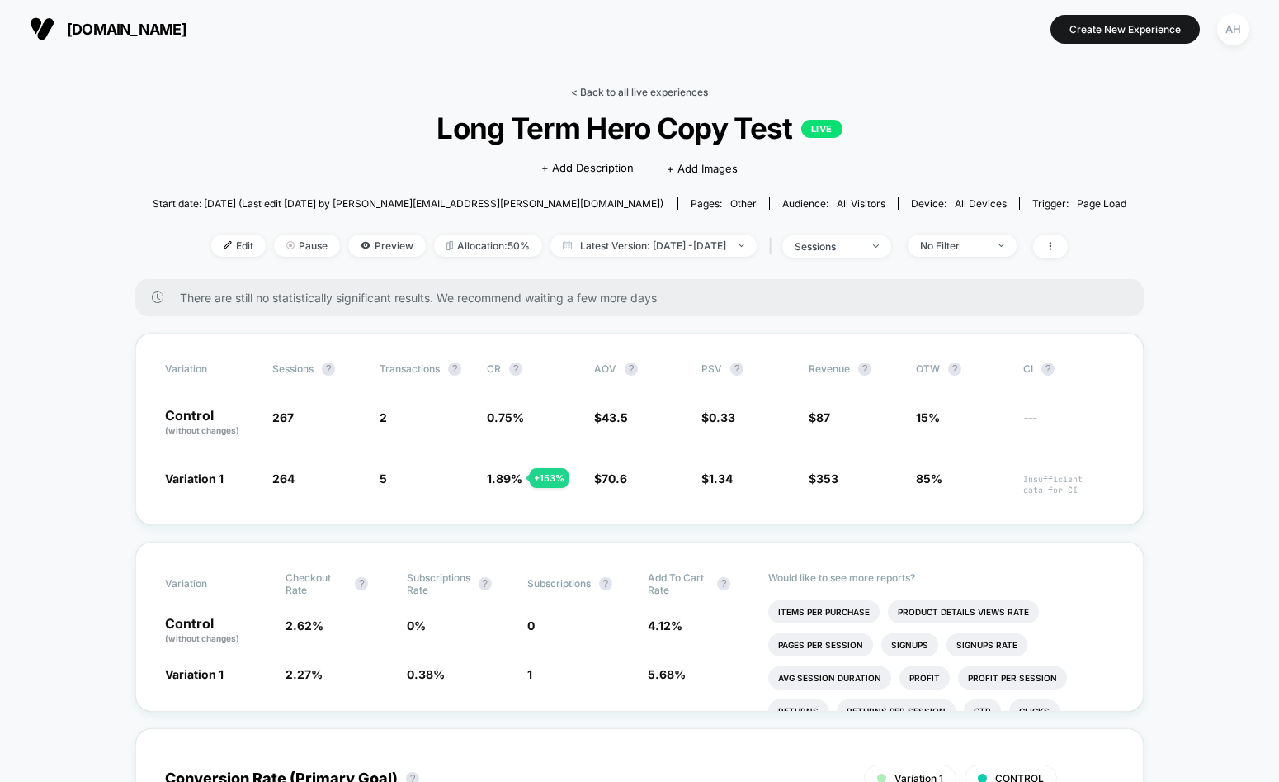
click at [612, 92] on link "< Back to all live experiences" at bounding box center [639, 92] width 137 height 12
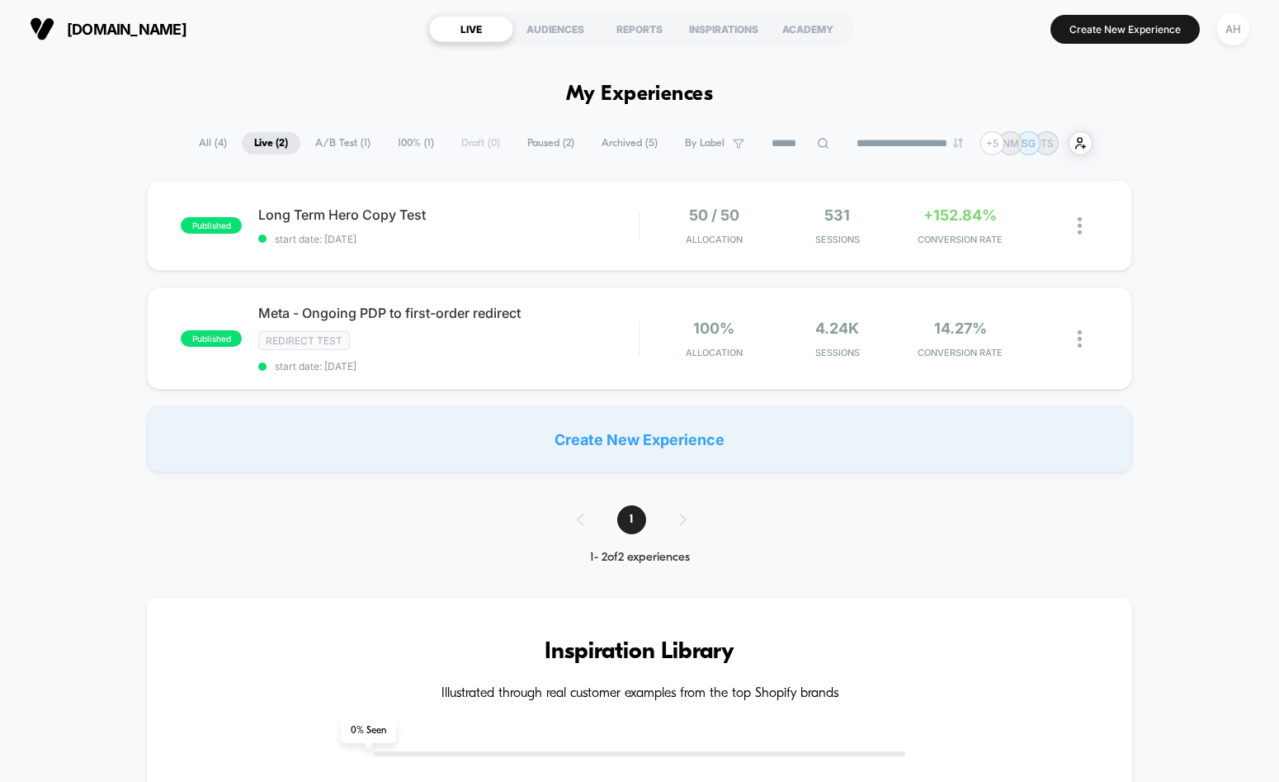
click at [1224, 34] on div "AH" at bounding box center [1233, 29] width 32 height 32
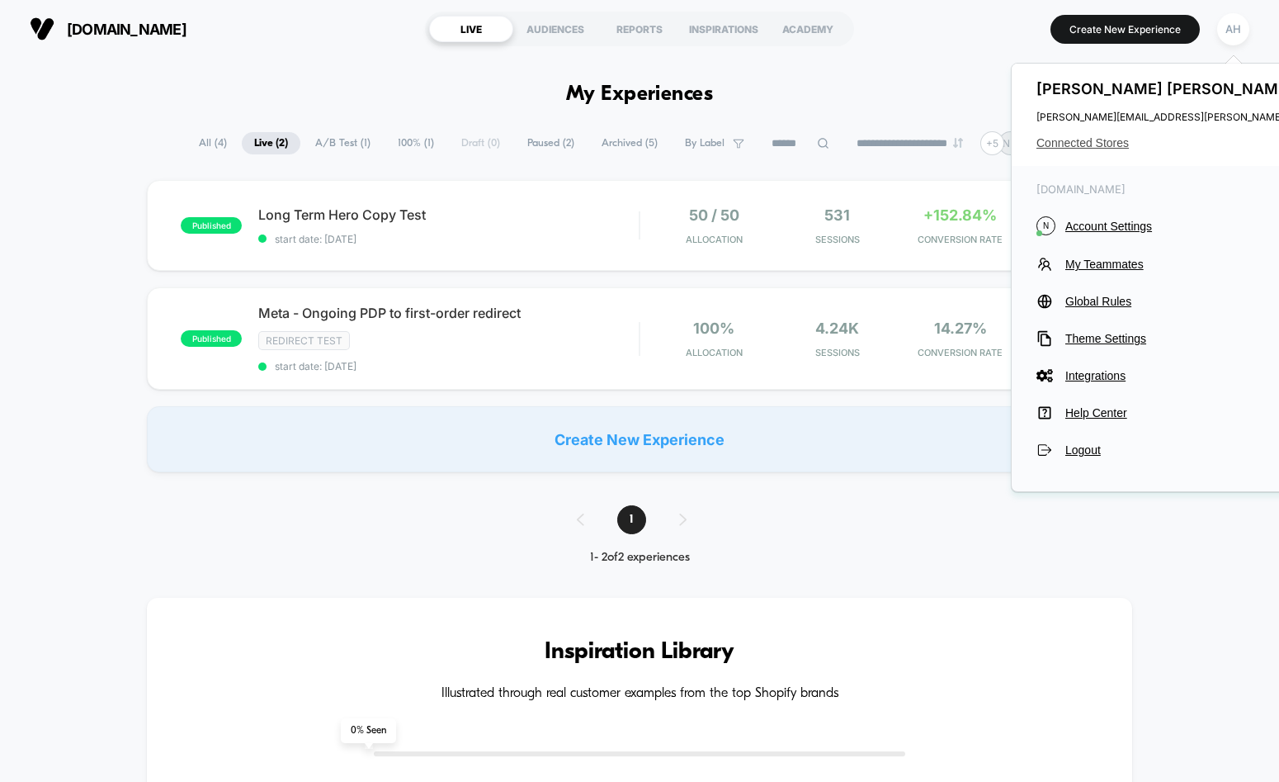
click at [1099, 136] on span "Connected Stores" at bounding box center [1201, 142] width 328 height 13
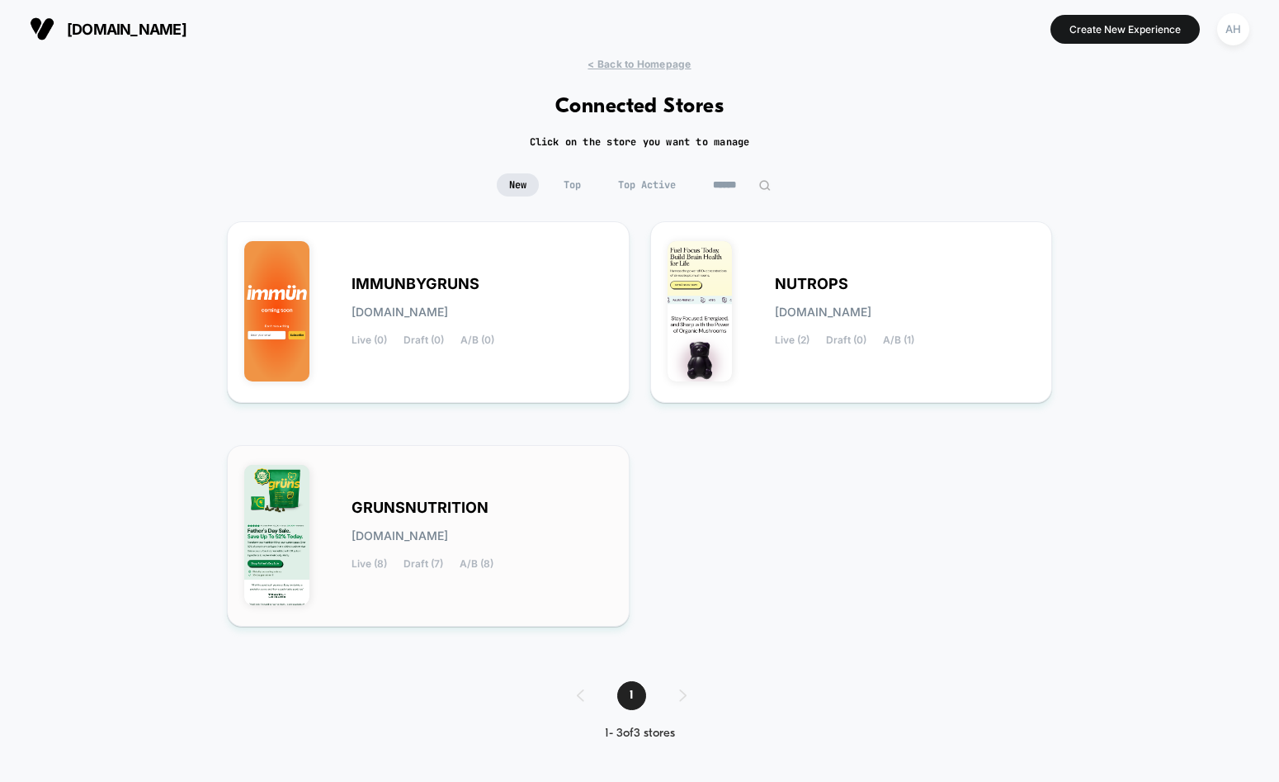
click at [449, 553] on div "GRUNSNUTRITION [DOMAIN_NAME] Live (8) Draft (7) A/B (8)" at bounding box center [482, 536] width 261 height 68
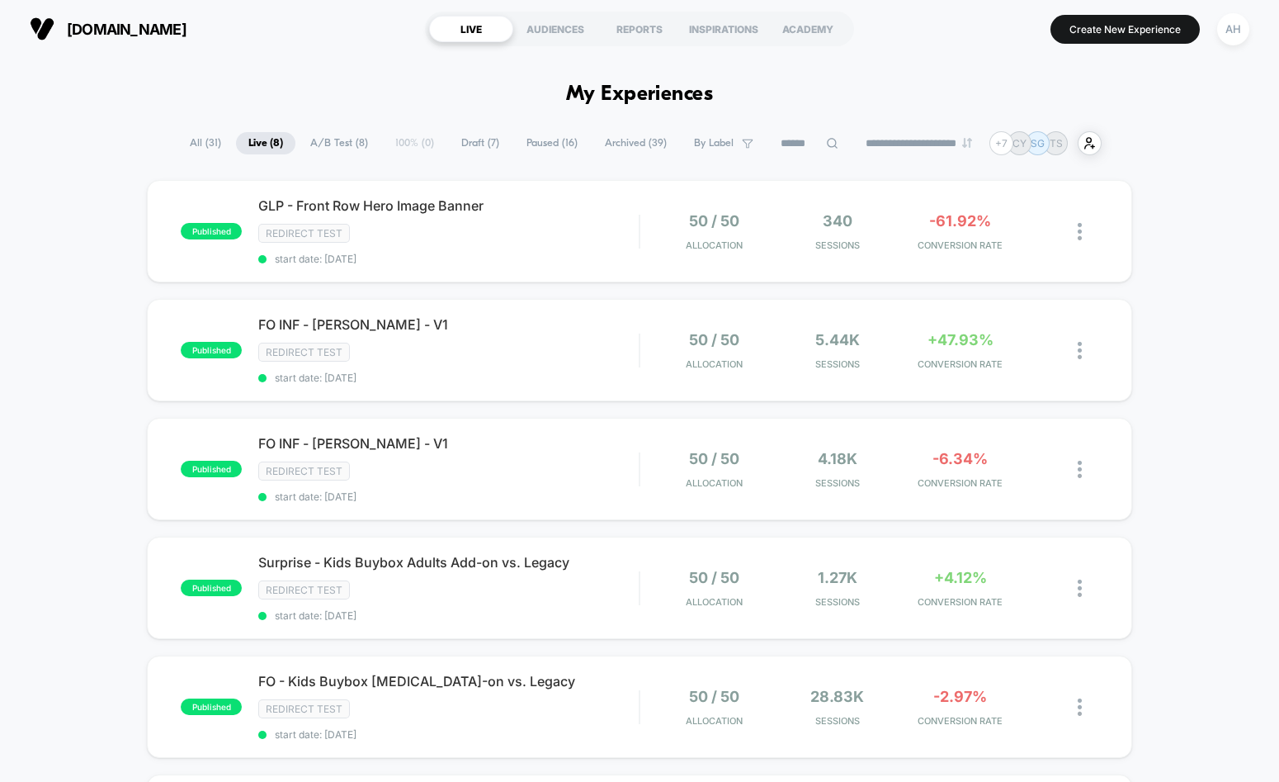
click at [189, 141] on span "All ( 31 )" at bounding box center [205, 143] width 56 height 22
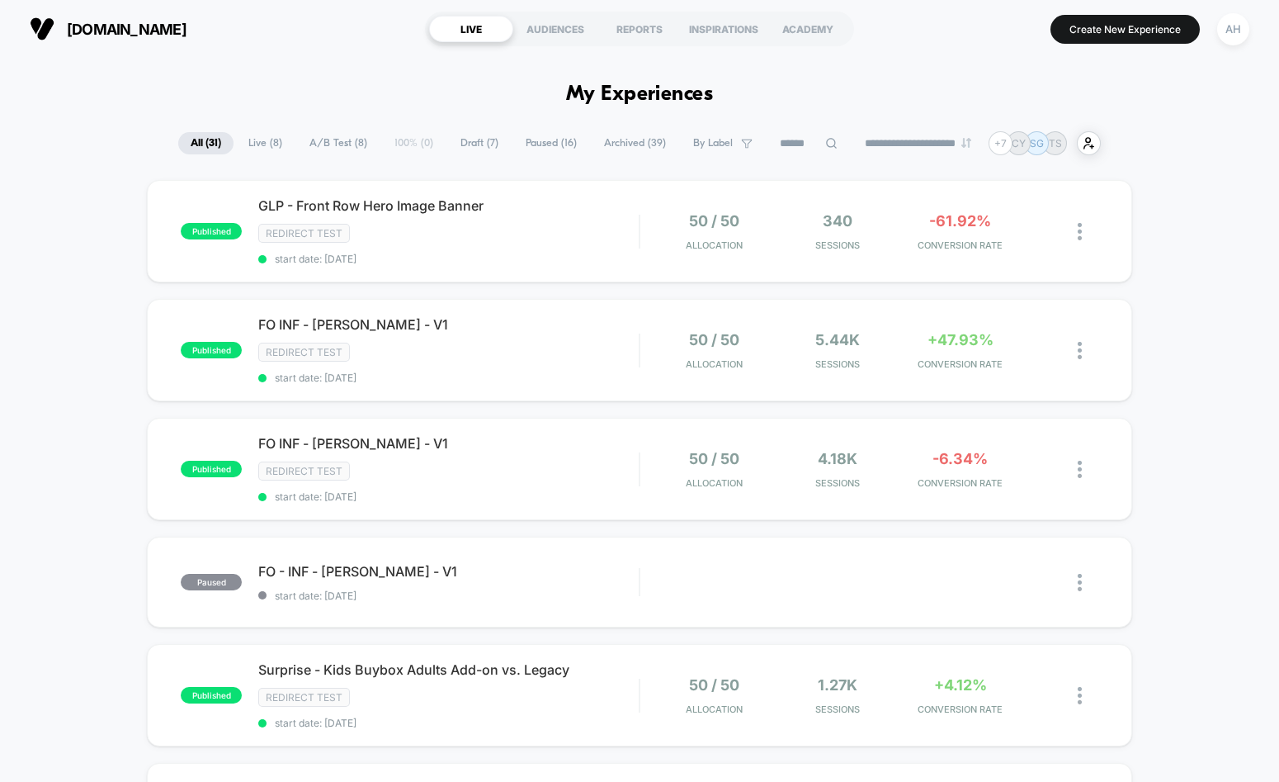
click at [268, 53] on div "[DOMAIN_NAME] LIVE AUDIENCES REPORTS INSPIRATIONS ACADEMY Create New Experience…" at bounding box center [639, 29] width 1279 height 58
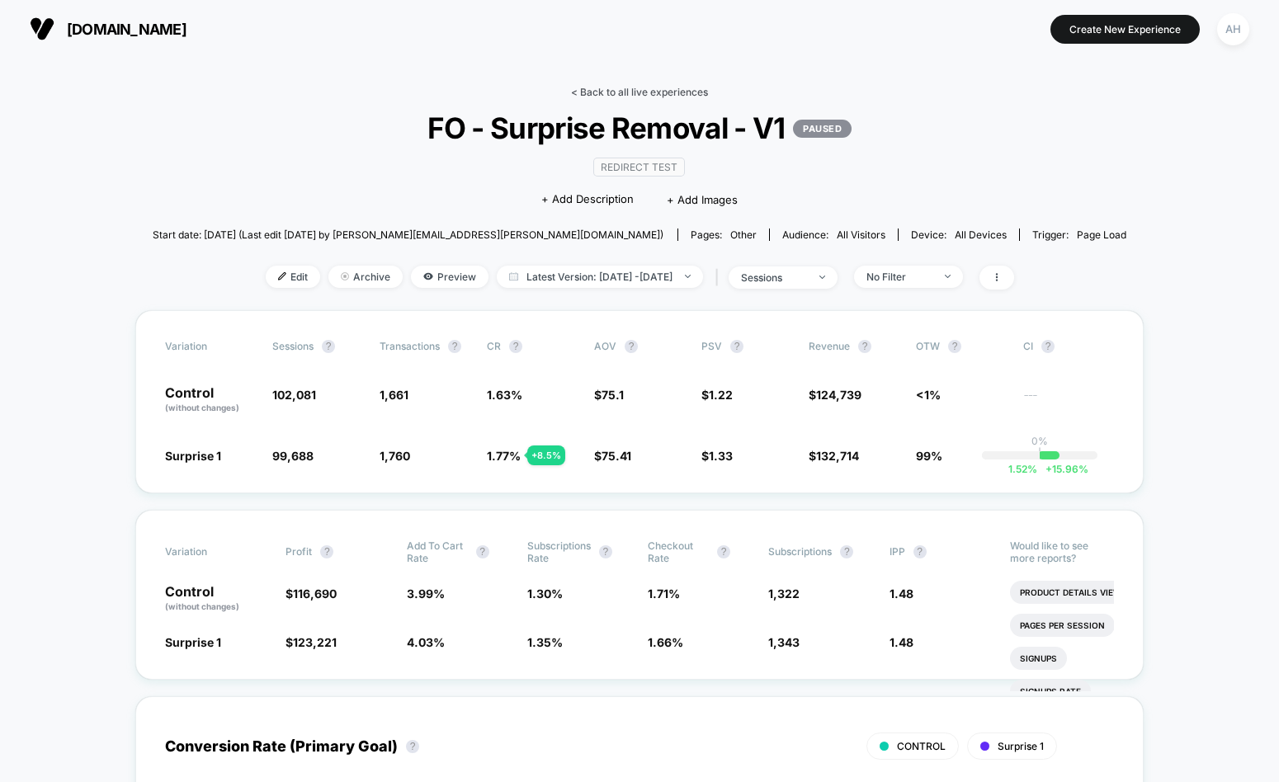
click at [615, 96] on link "< Back to all live experiences" at bounding box center [639, 92] width 137 height 12
click at [616, 90] on link "< Back to all live experiences" at bounding box center [639, 92] width 137 height 12
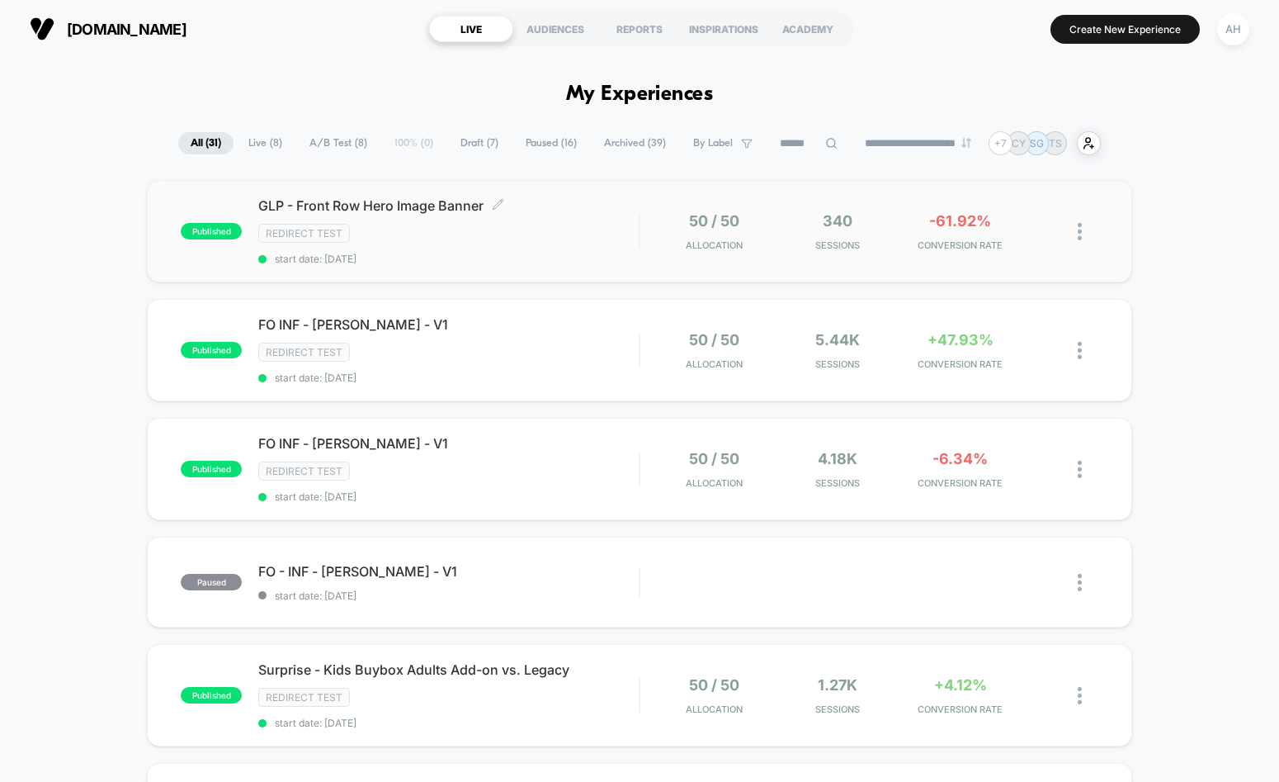
click at [541, 262] on span "start date: [DATE]" at bounding box center [448, 259] width 380 height 12
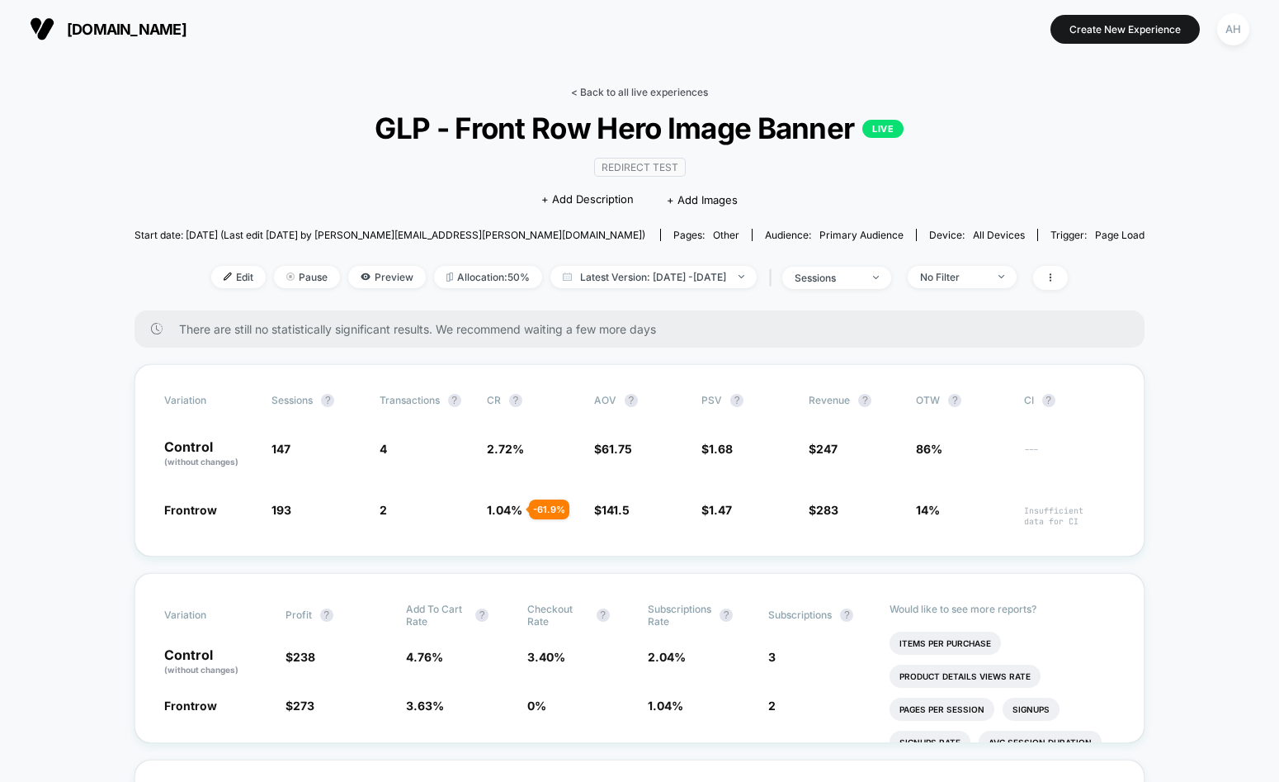
drag, startPoint x: 642, startPoint y: 109, endPoint x: 638, endPoint y: 94, distance: 15.4
click at [640, 106] on div "< Back to all live experiences GLP - Front Row Hero Image Banner LIVE Redirect …" at bounding box center [640, 198] width 1010 height 224
click at [638, 93] on link "< Back to all live experiences" at bounding box center [639, 92] width 137 height 12
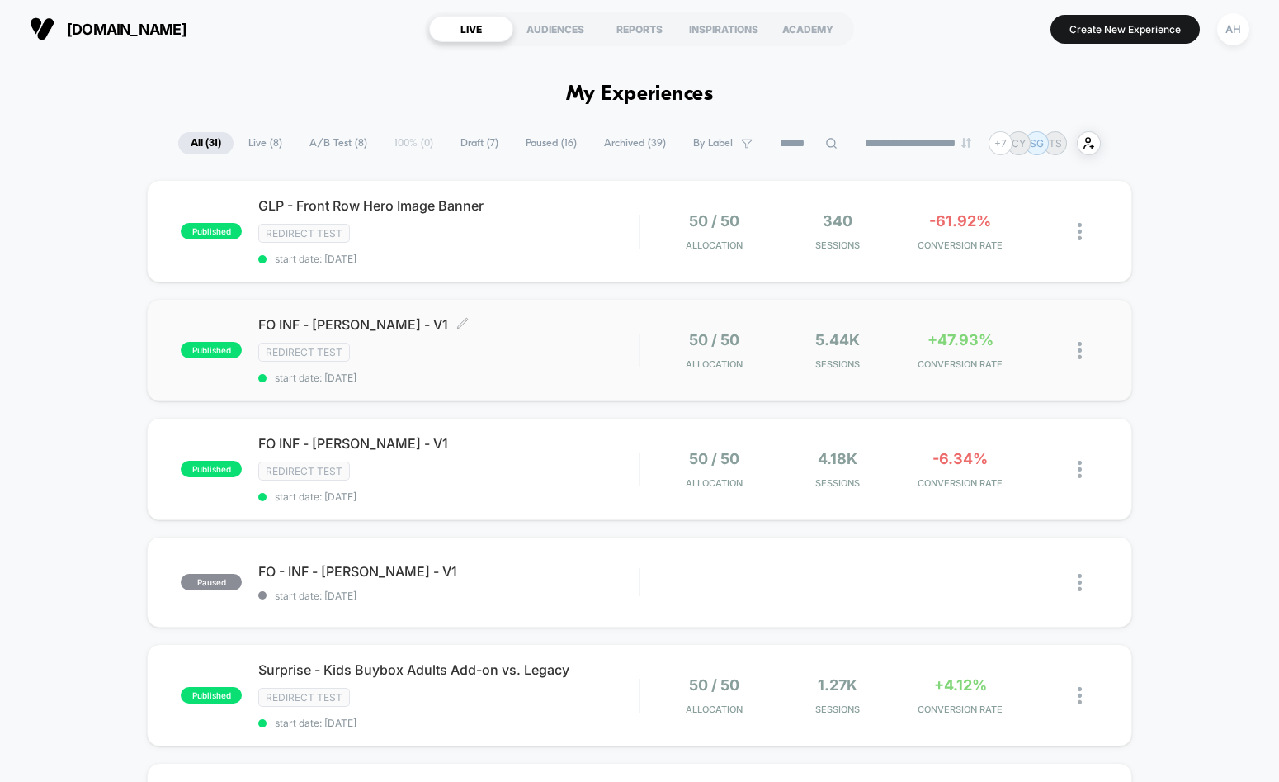
click at [595, 347] on div "Redirect Test" at bounding box center [448, 352] width 380 height 19
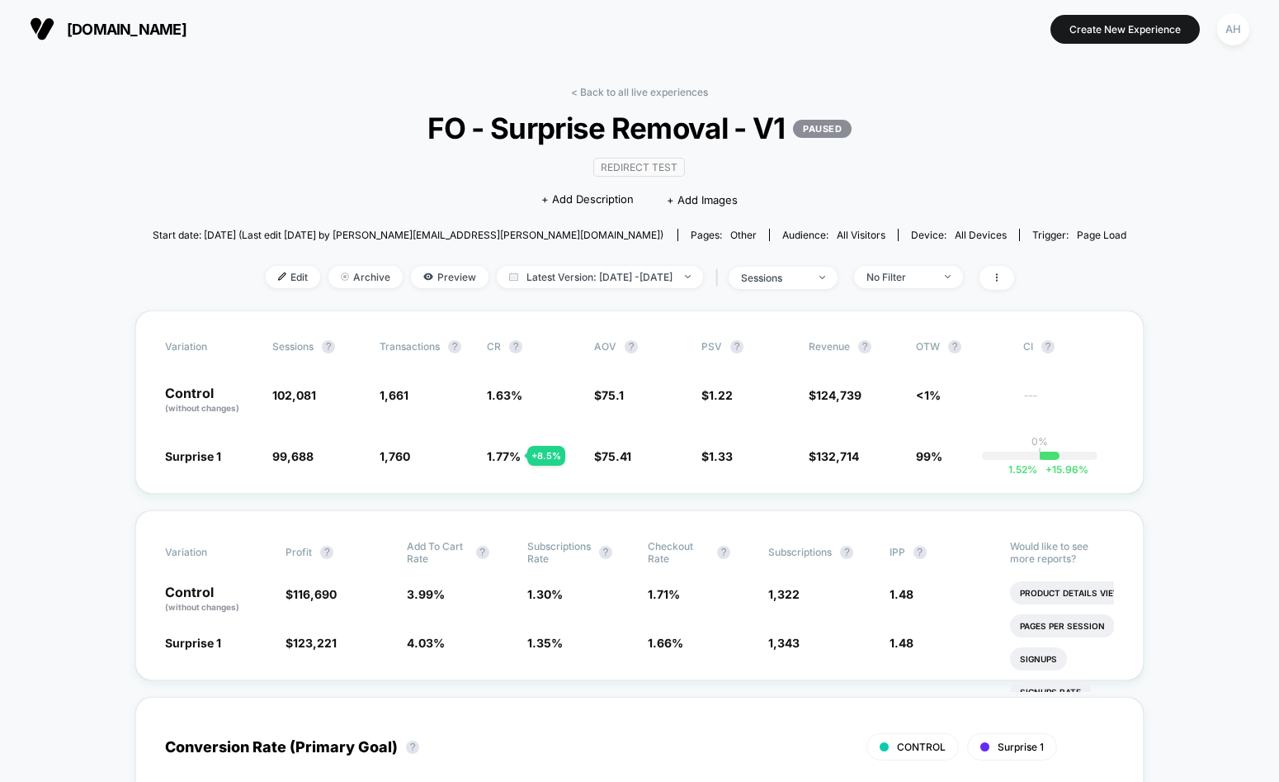
click at [650, 102] on div "< Back to all live experiences FO - Surprise Removal - V1 PAUSED Redirect Test …" at bounding box center [640, 198] width 975 height 224
click at [629, 99] on div "< Back to all live experiences FO - Surprise Removal - V1 PAUSED Redirect Test …" at bounding box center [640, 198] width 975 height 224
click at [671, 91] on link "< Back to all live experiences" at bounding box center [639, 92] width 137 height 12
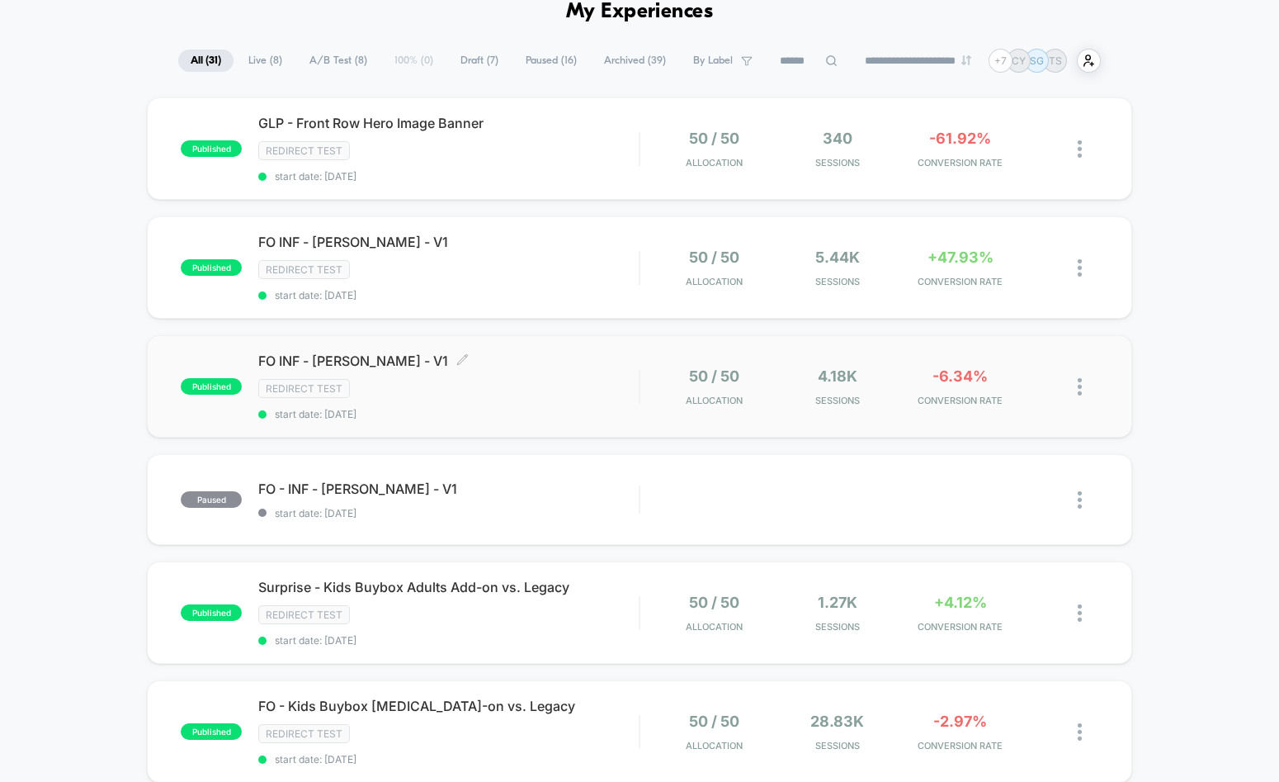
scroll to position [93, 0]
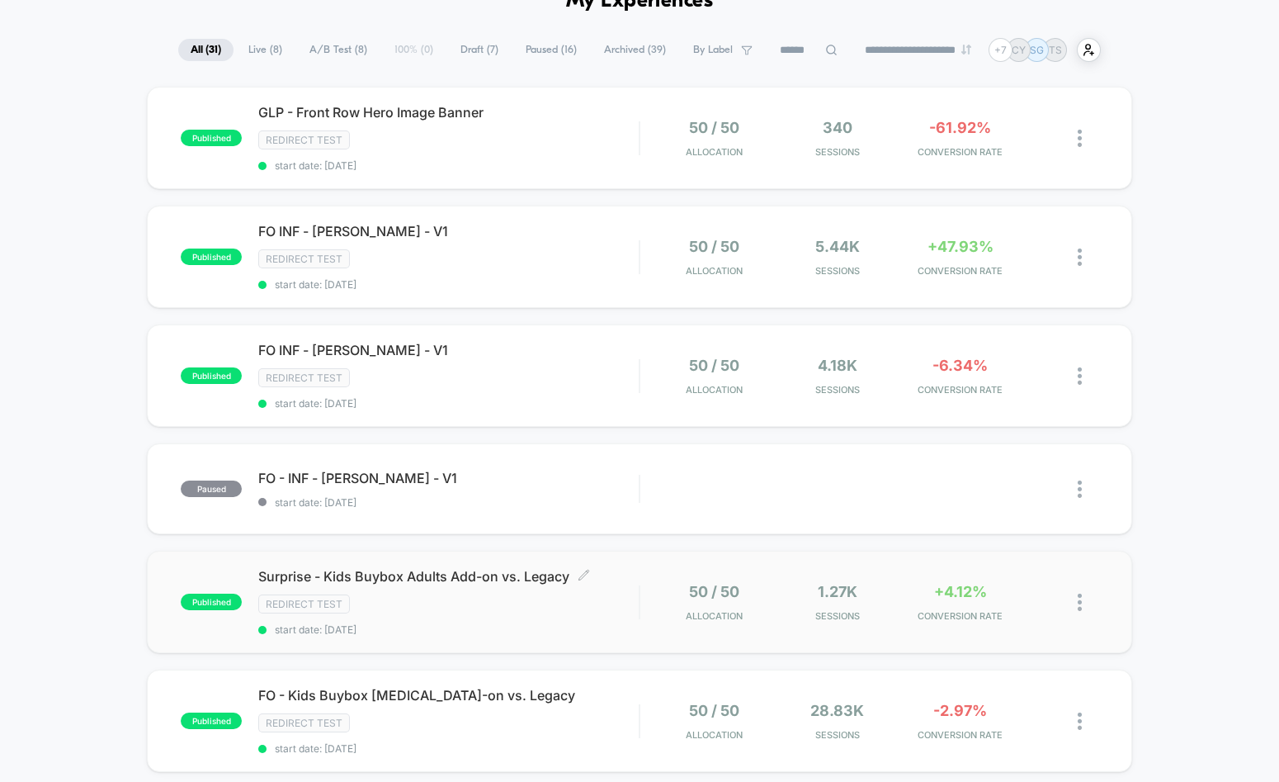
click at [494, 610] on div "Redirect Test" at bounding box center [448, 603] width 380 height 19
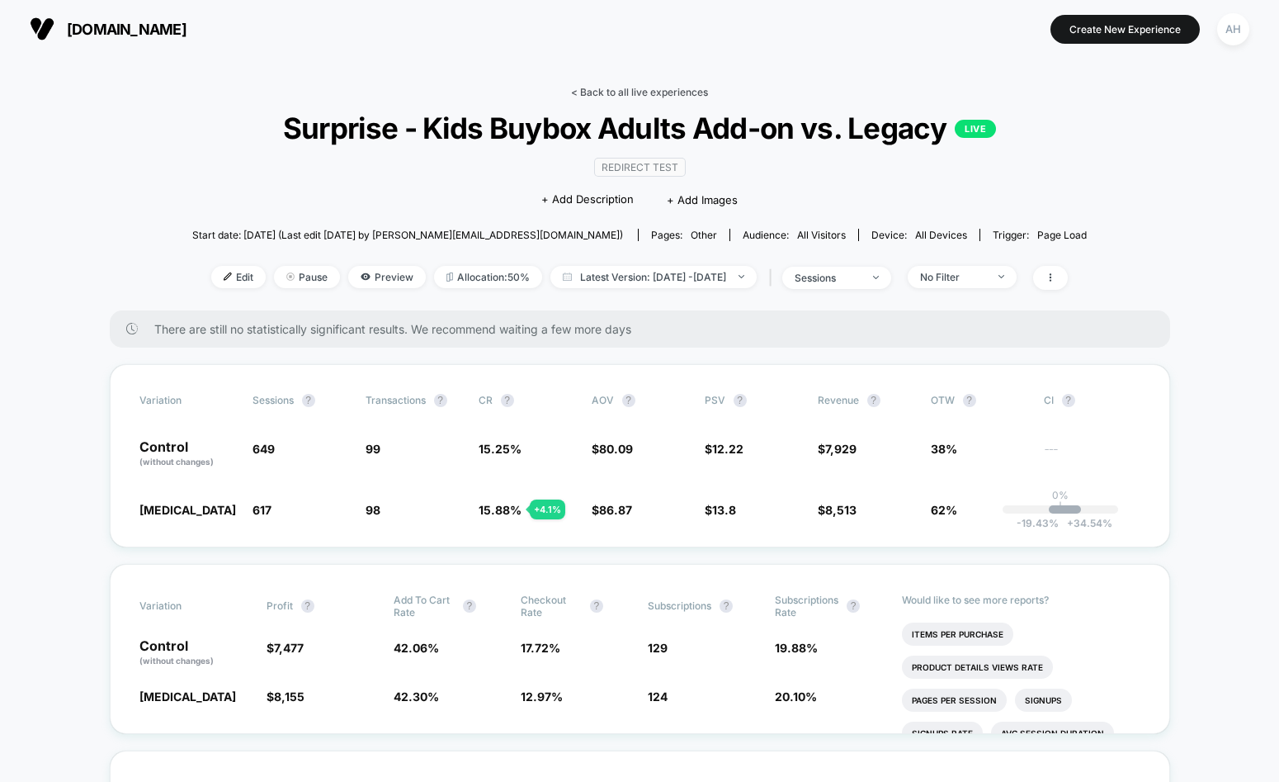
click at [620, 90] on link "< Back to all live experiences" at bounding box center [639, 92] width 137 height 12
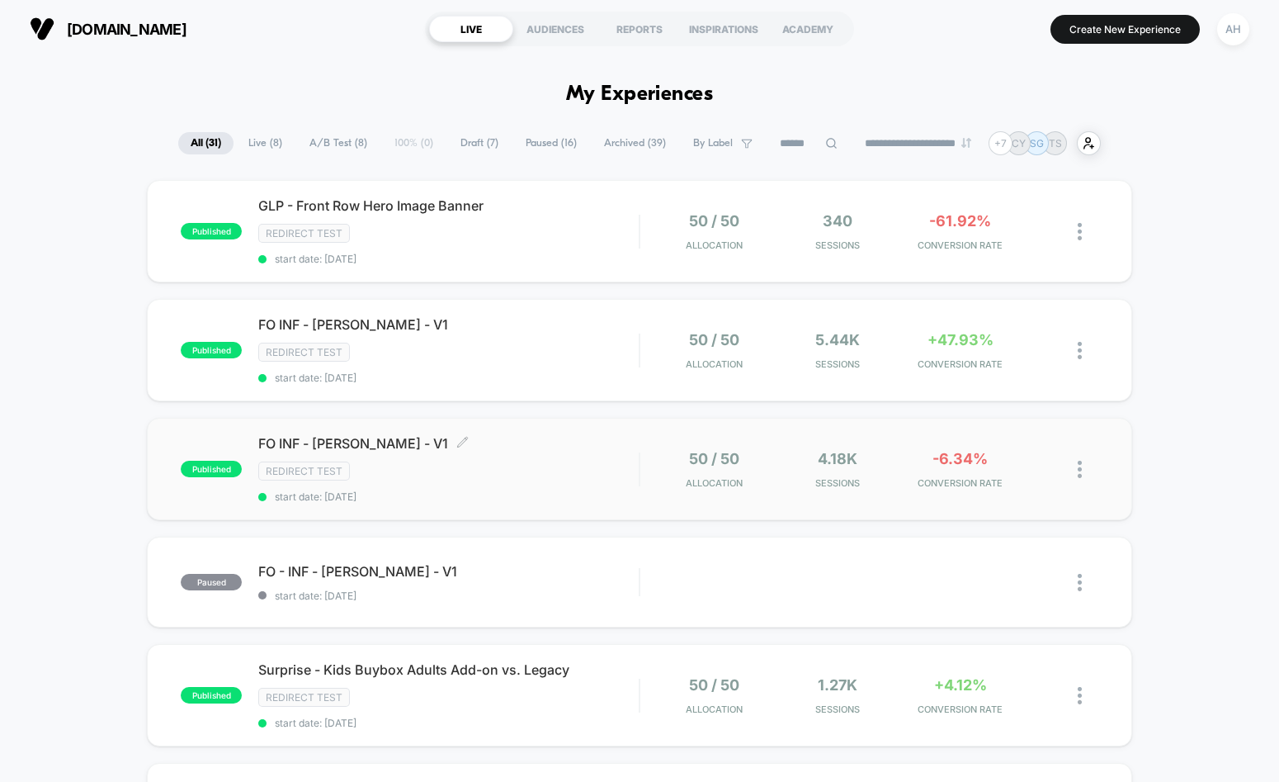
scroll to position [321, 0]
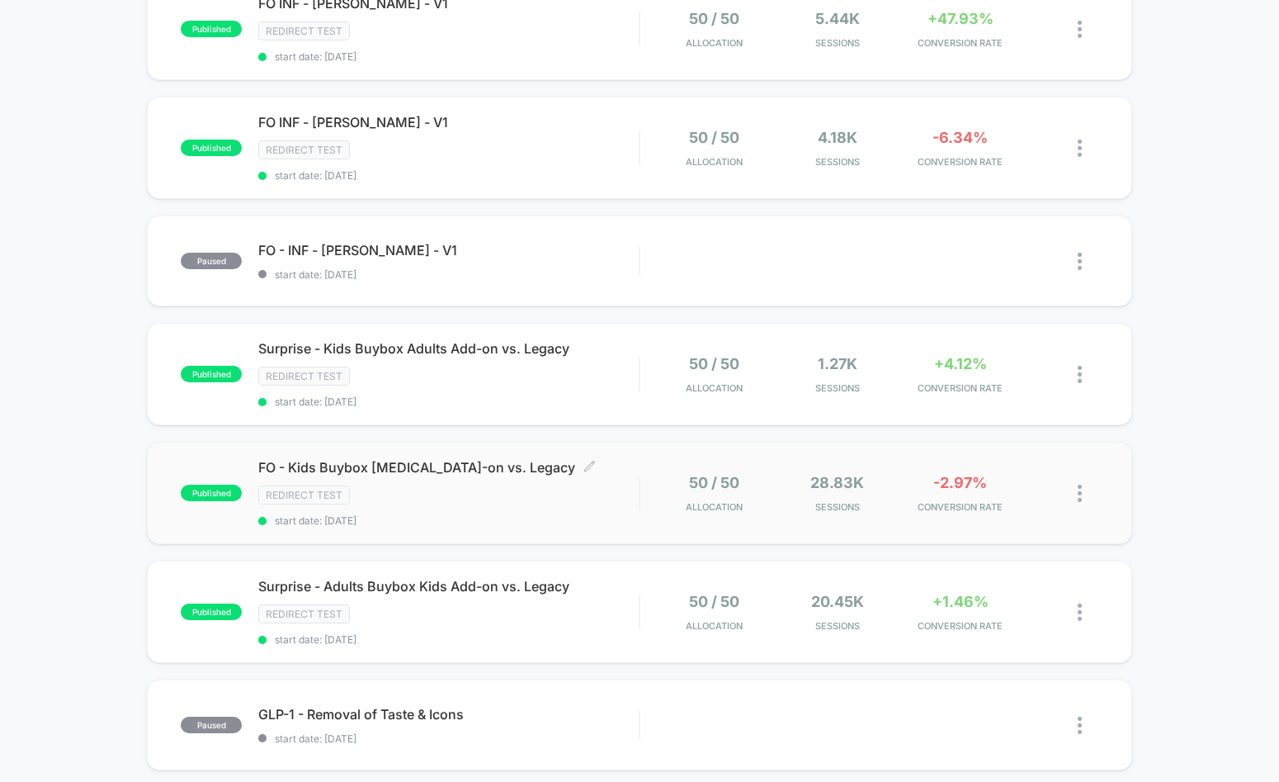
click at [426, 503] on div "Redirect Test" at bounding box center [448, 494] width 380 height 19
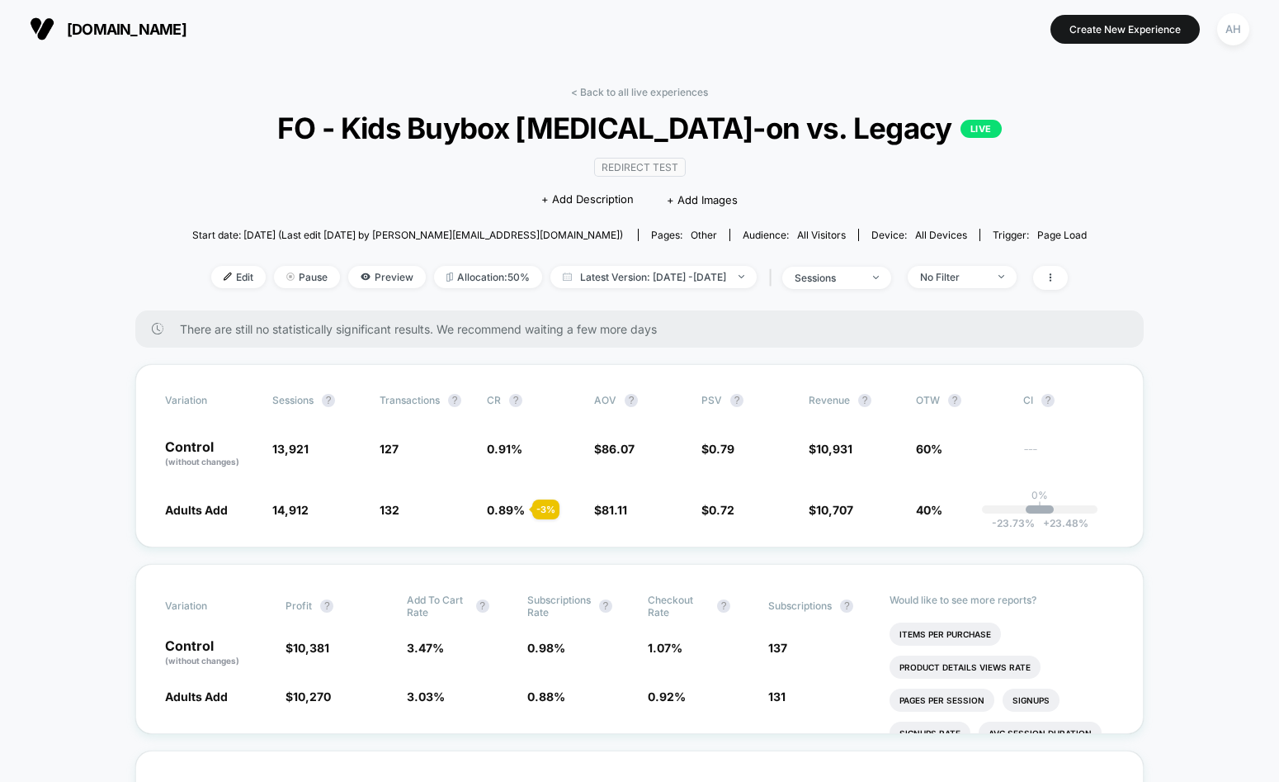
click at [617, 96] on link "< Back to all live experiences" at bounding box center [639, 92] width 137 height 12
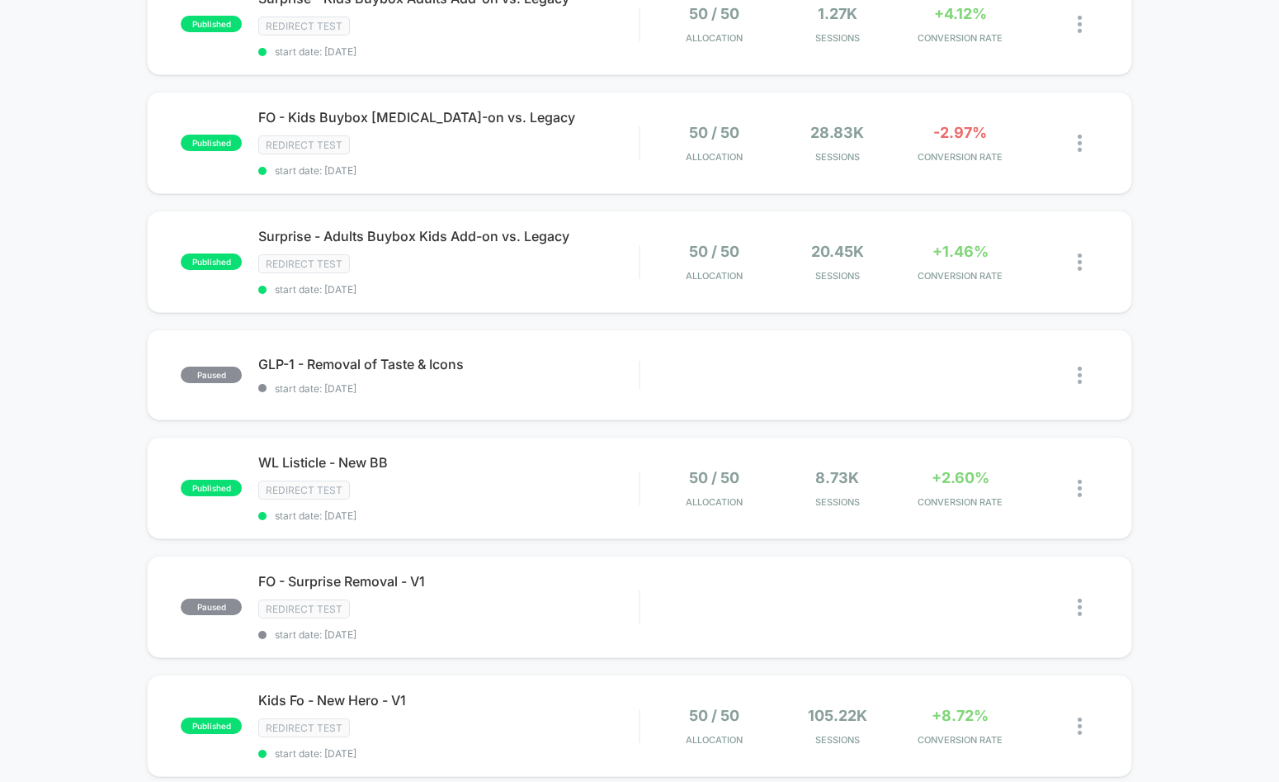
scroll to position [730, 0]
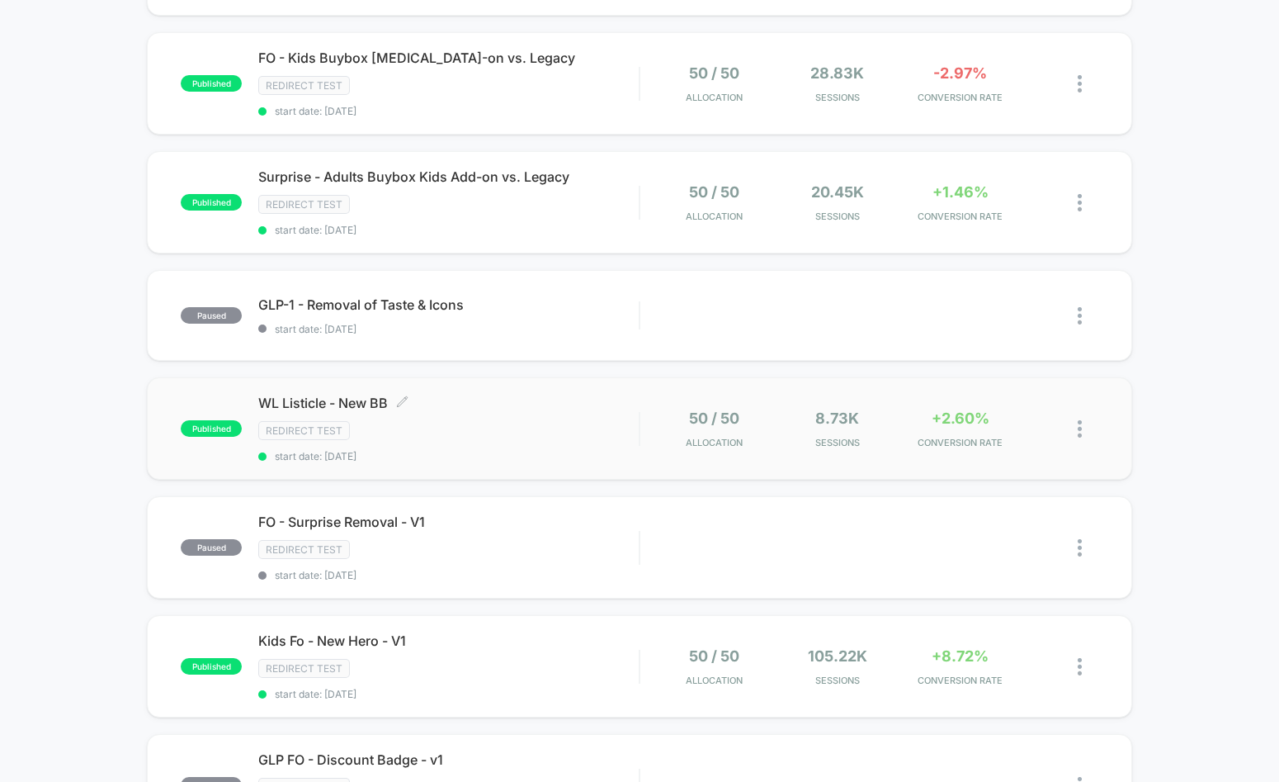
click at [555, 447] on div "WL Listicle - New BB Click to edit experience details Click to edit experience …" at bounding box center [448, 429] width 380 height 68
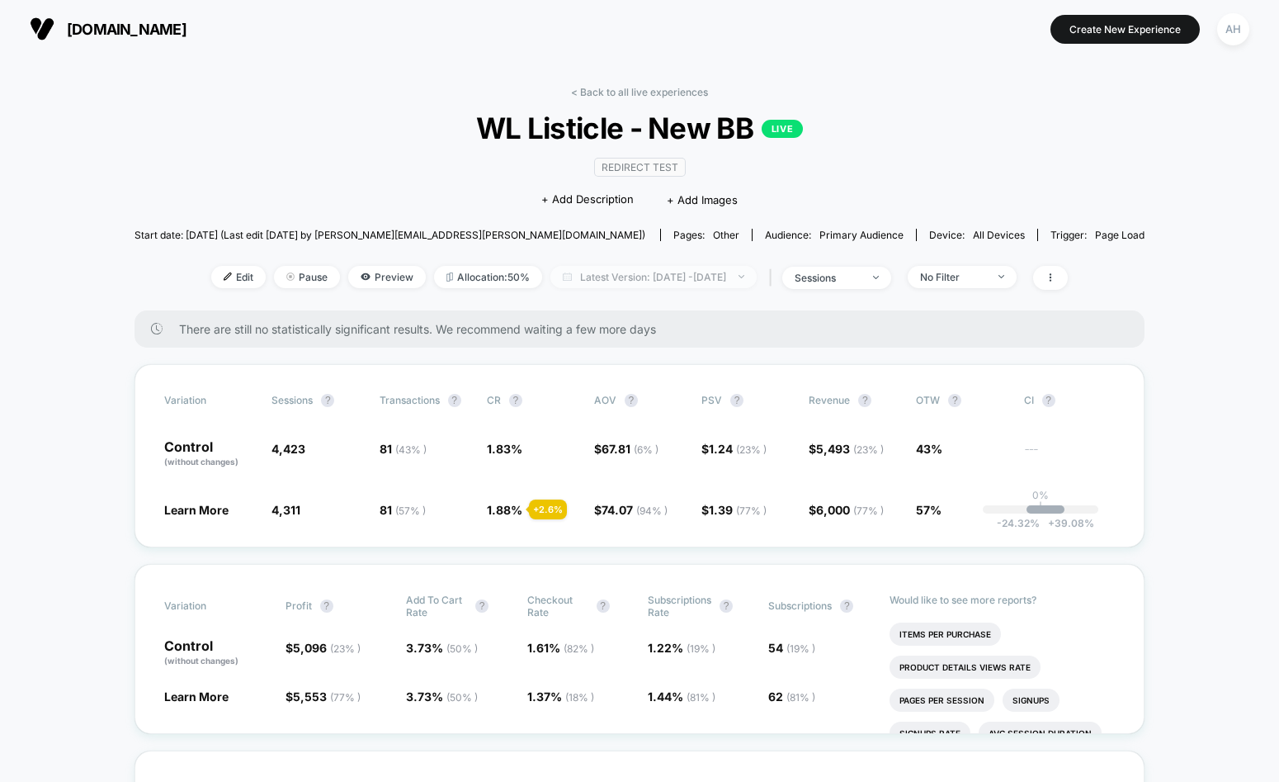
click at [677, 276] on span "Latest Version: Sep 3, 2025 - Sep 12, 2025" at bounding box center [654, 277] width 206 height 22
select select "*"
select select "****"
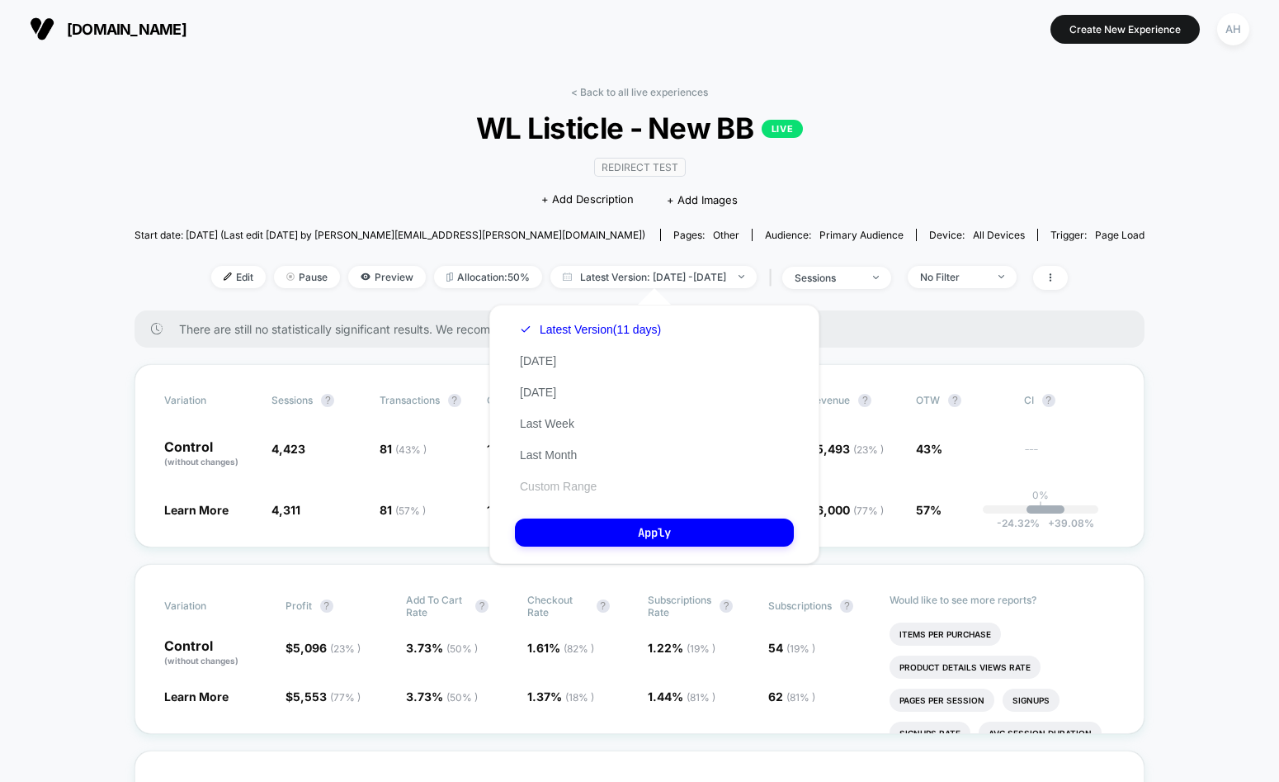
click at [589, 483] on button "Custom Range" at bounding box center [558, 486] width 87 height 15
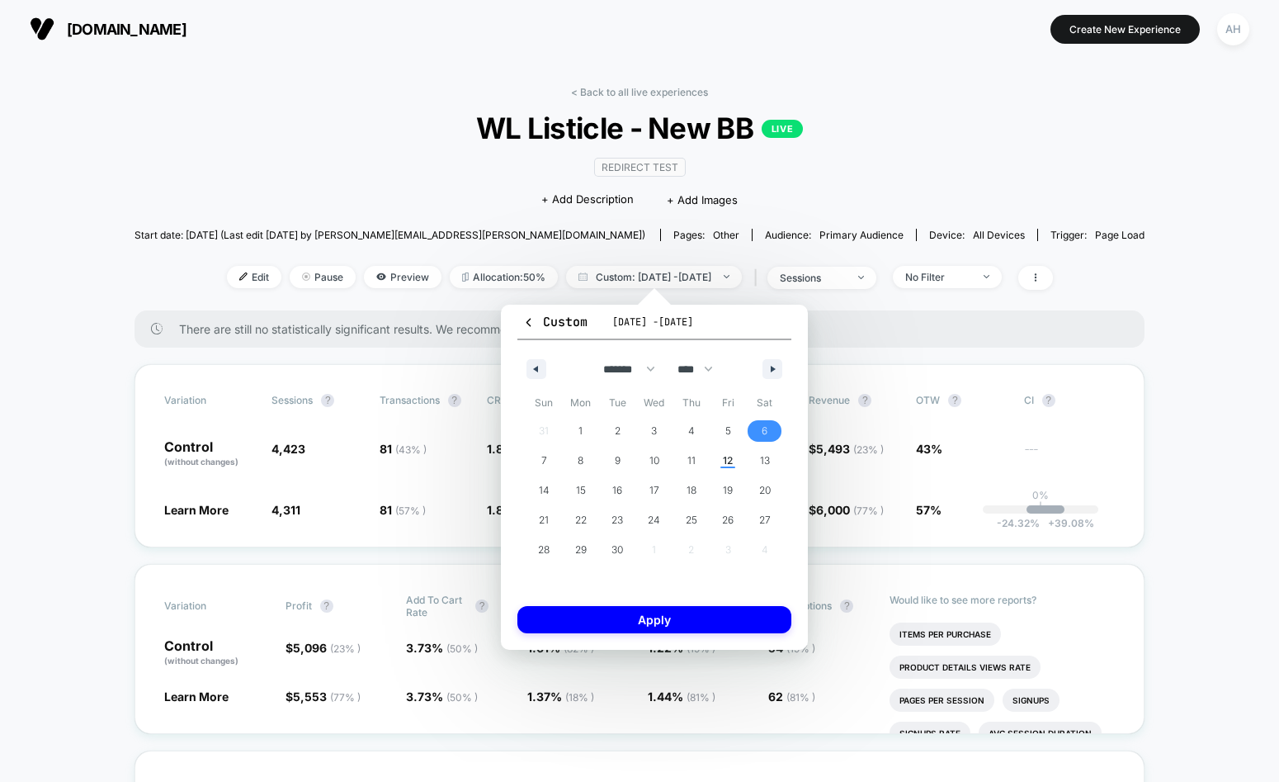
click at [754, 432] on span "6" at bounding box center [764, 430] width 37 height 21
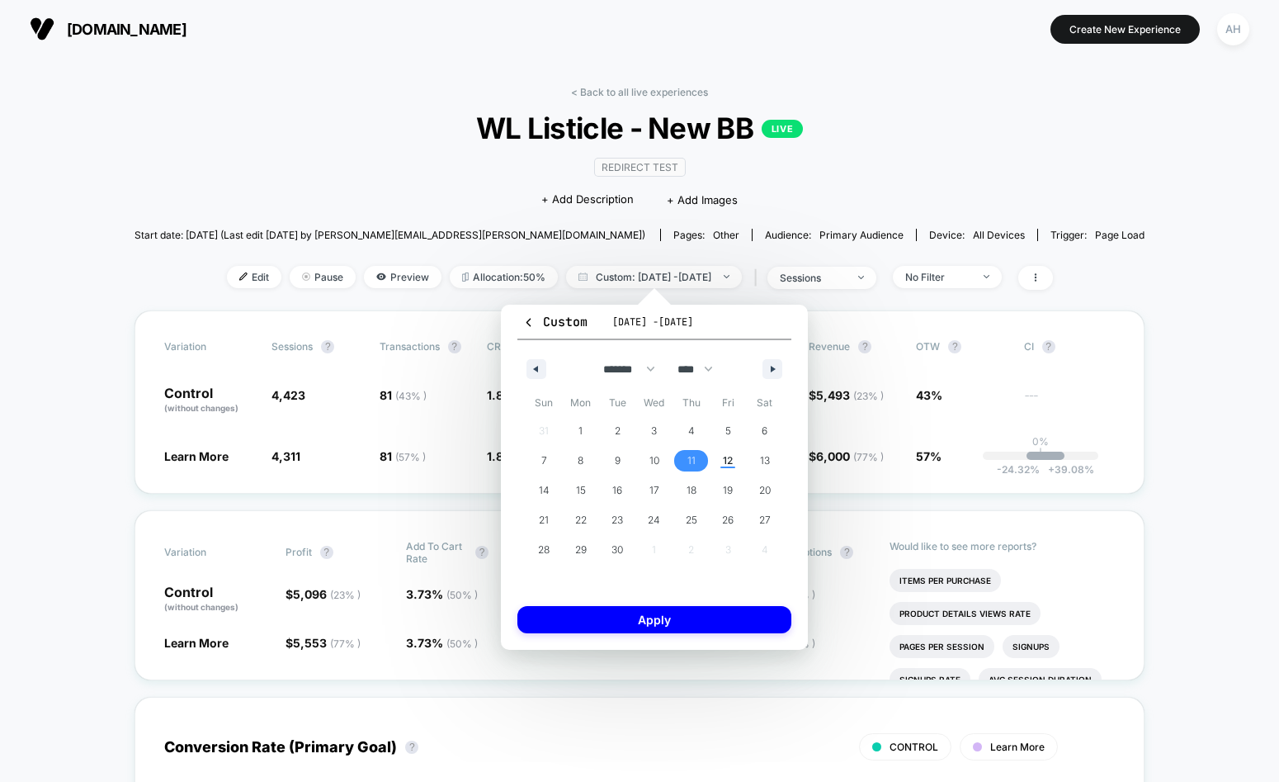
click at [702, 461] on span "11" at bounding box center [691, 460] width 37 height 21
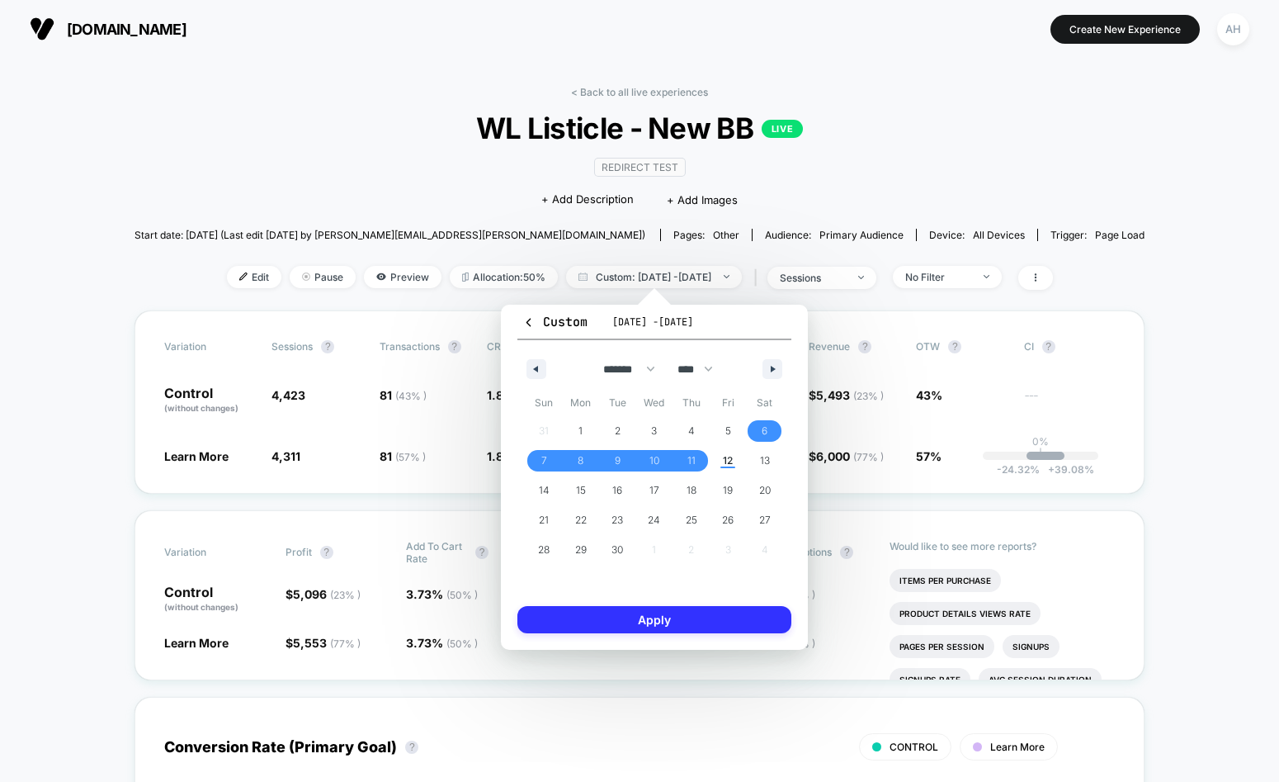
click at [701, 618] on button "Apply" at bounding box center [654, 619] width 274 height 27
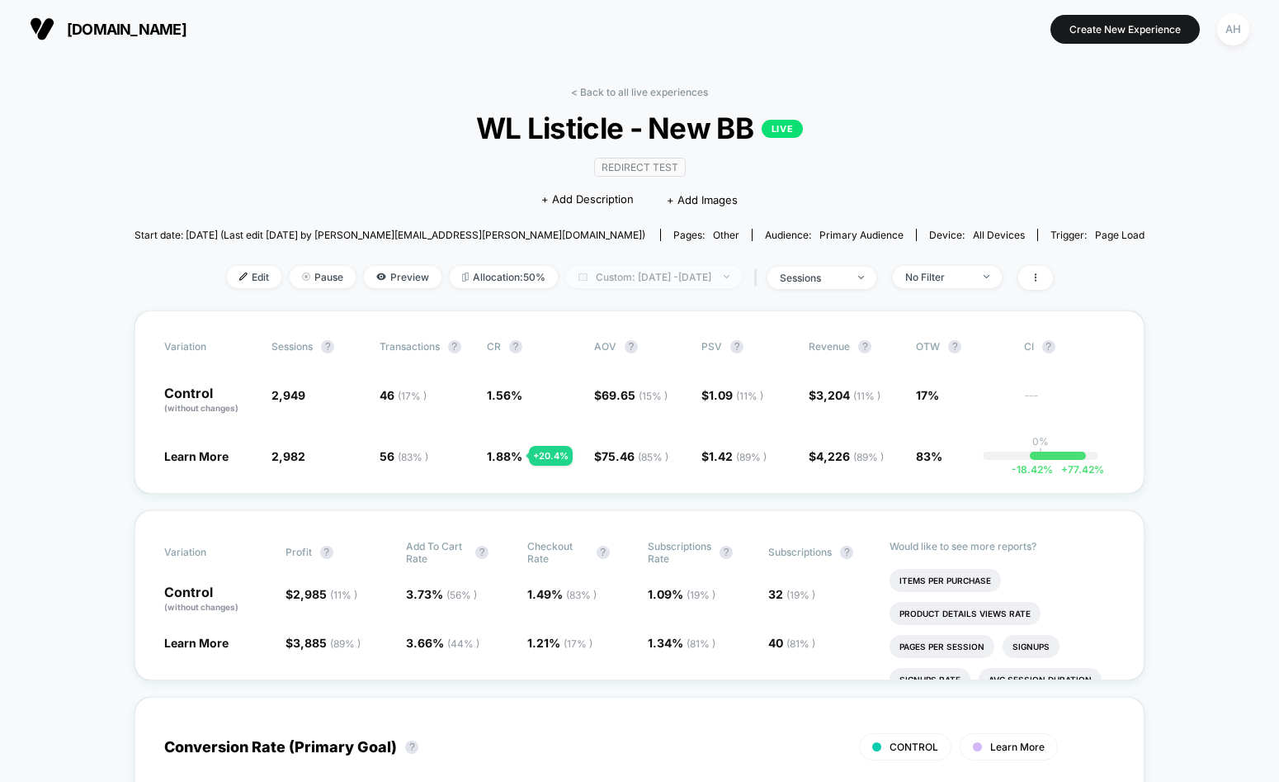
click at [721, 276] on span "Custom: Sep 6, 2025 - Sep 11, 2025" at bounding box center [654, 277] width 176 height 22
select select "*"
select select "****"
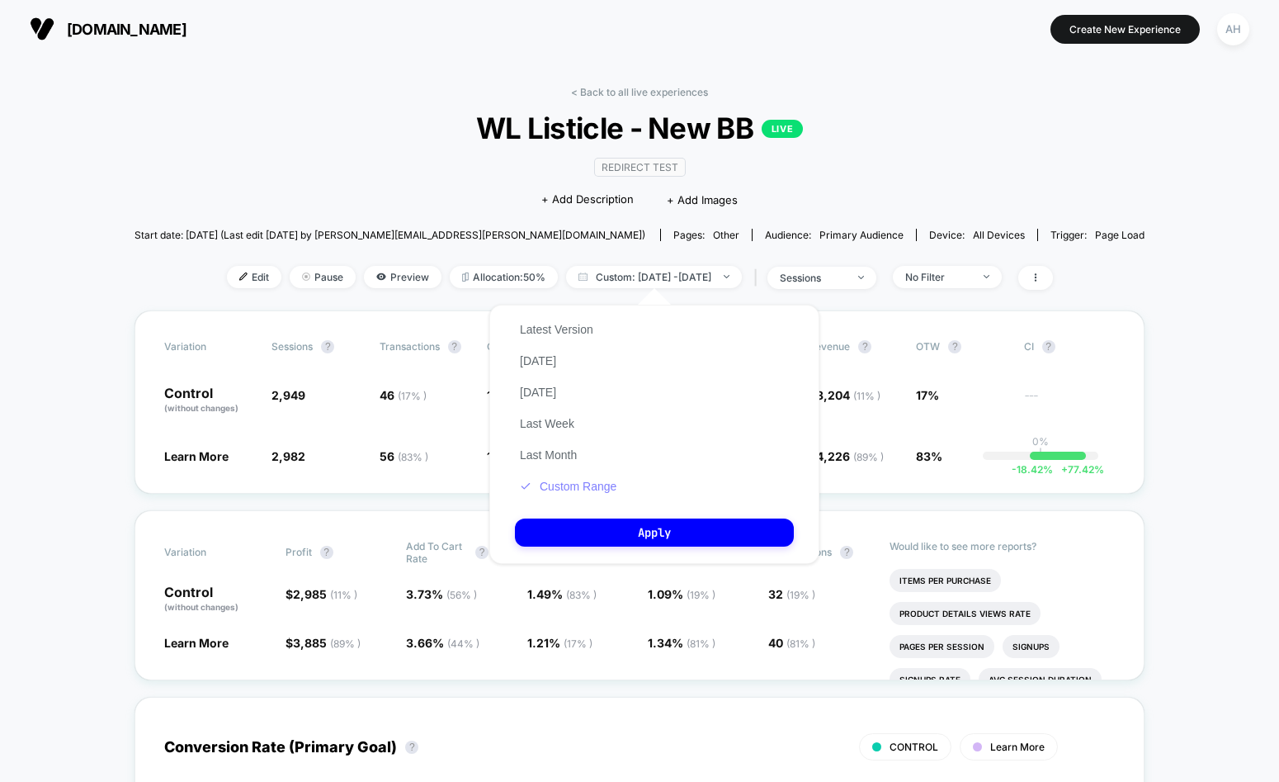
click at [607, 492] on button "Custom Range" at bounding box center [568, 486] width 106 height 15
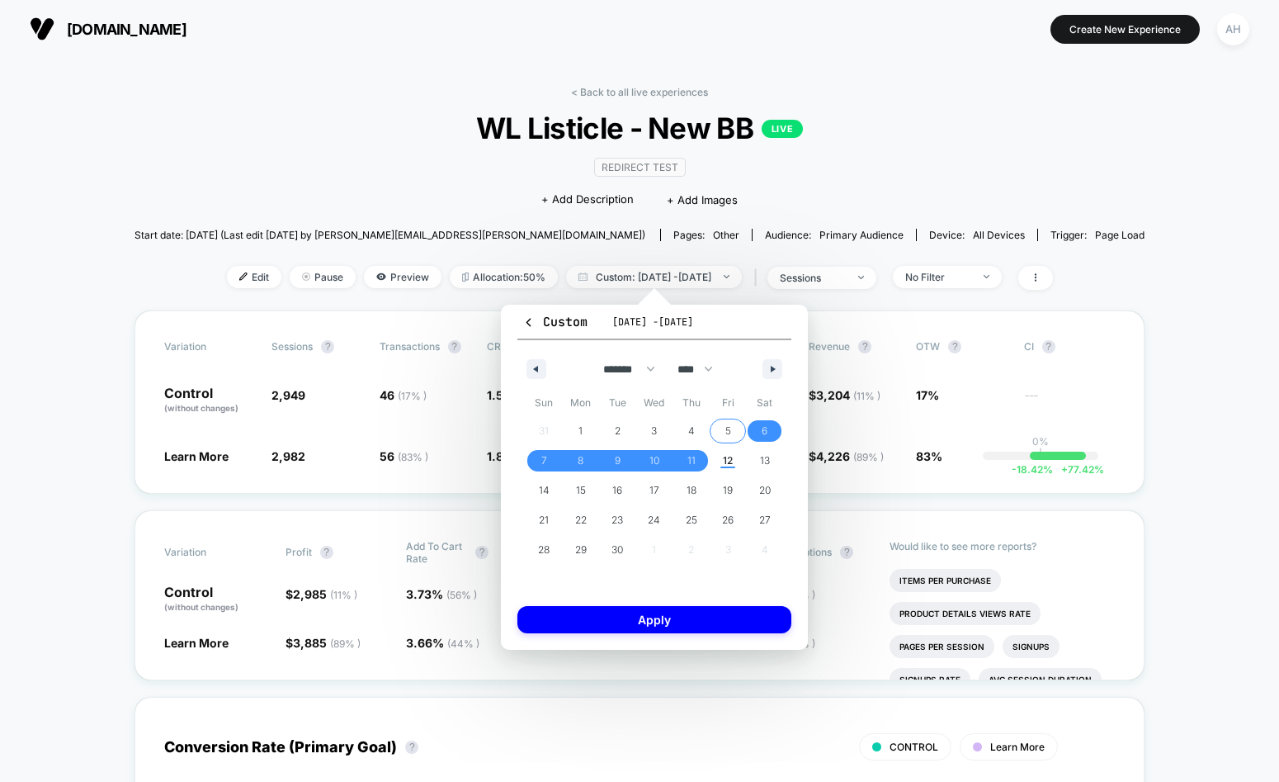
click at [727, 428] on span "5" at bounding box center [728, 431] width 6 height 30
click at [720, 460] on span "12" at bounding box center [728, 460] width 37 height 21
click at [714, 612] on button "Apply" at bounding box center [654, 619] width 274 height 27
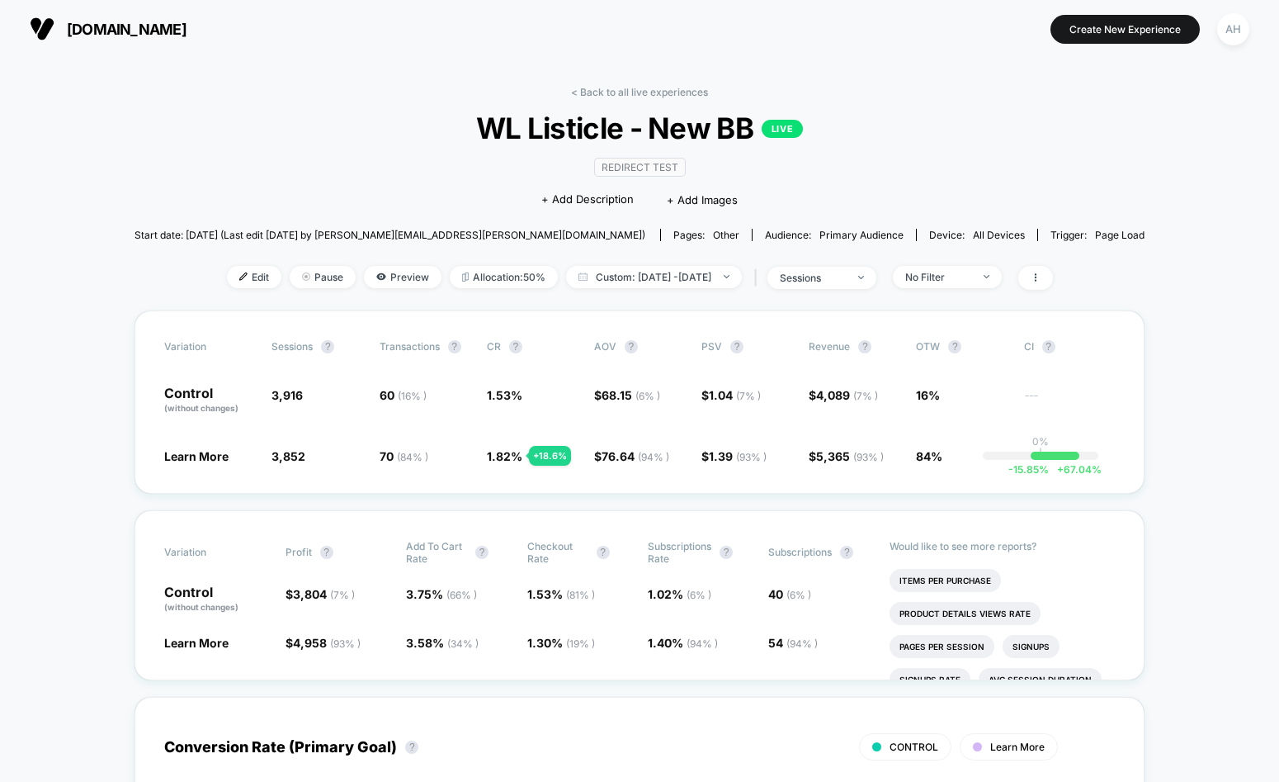
click at [697, 273] on span "Custom: Sep 5, 2025 - Sep 12, 2025" at bounding box center [654, 277] width 176 height 22
select select "*"
select select "****"
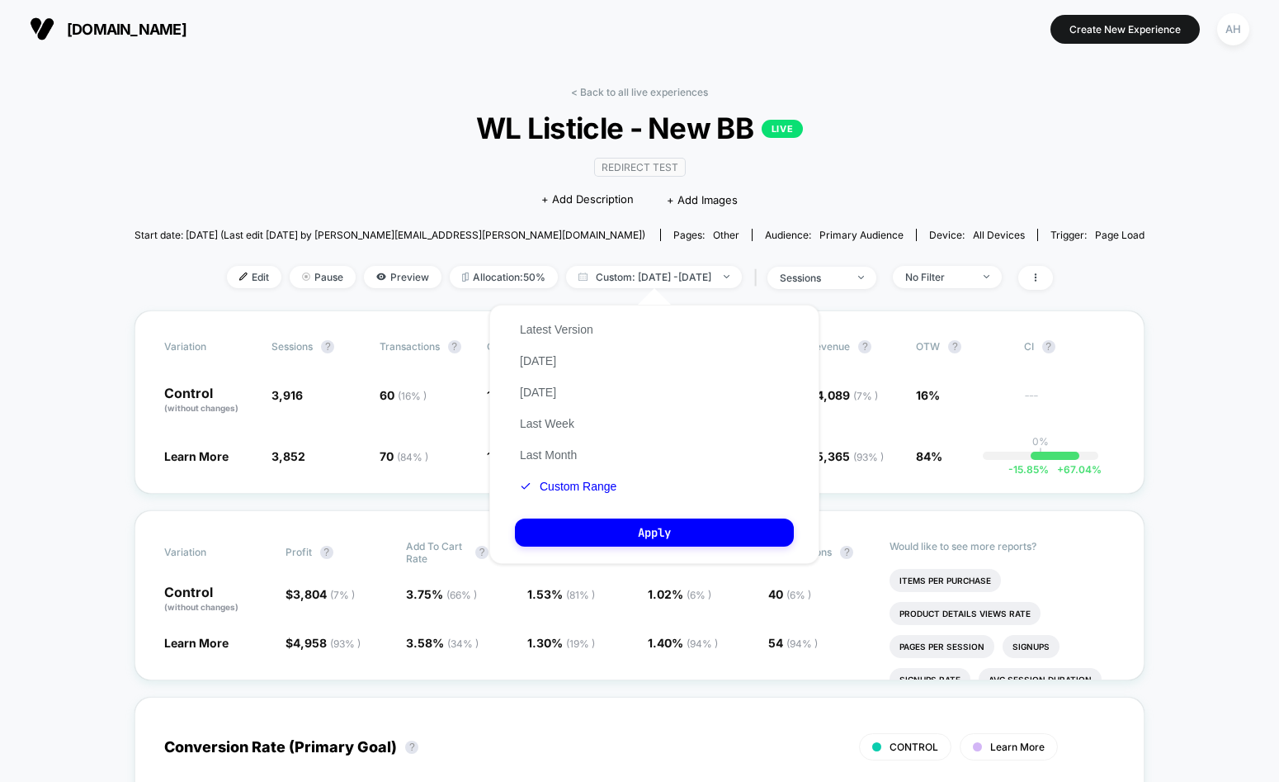
click at [600, 498] on div "Latest Version Today Yesterday Last Week Last Month Custom Range" at bounding box center [568, 408] width 106 height 188
click at [600, 489] on button "Custom Range" at bounding box center [568, 486] width 106 height 15
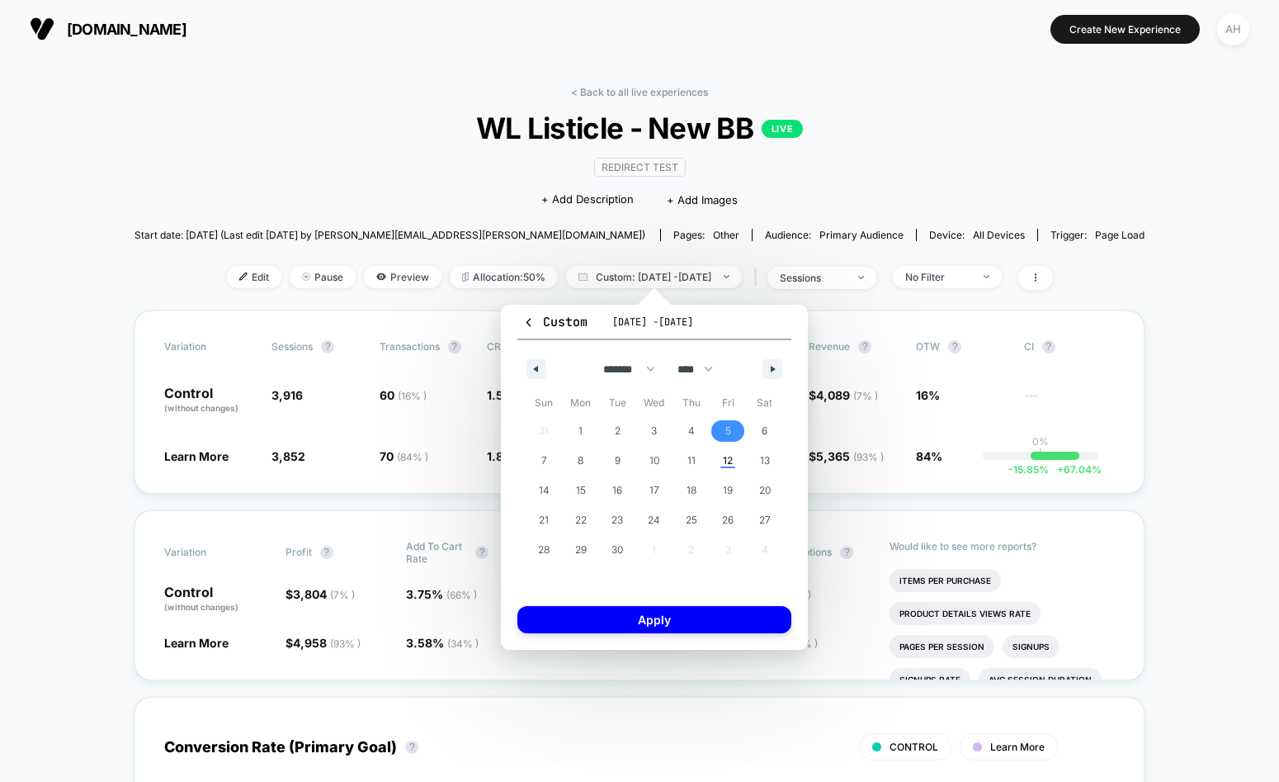
click at [727, 432] on span "5" at bounding box center [728, 431] width 6 height 30
click at [723, 461] on span "12" at bounding box center [728, 461] width 10 height 30
click at [723, 465] on span "12" at bounding box center [728, 461] width 10 height 30
click at [682, 631] on button "Apply" at bounding box center [654, 619] width 274 height 27
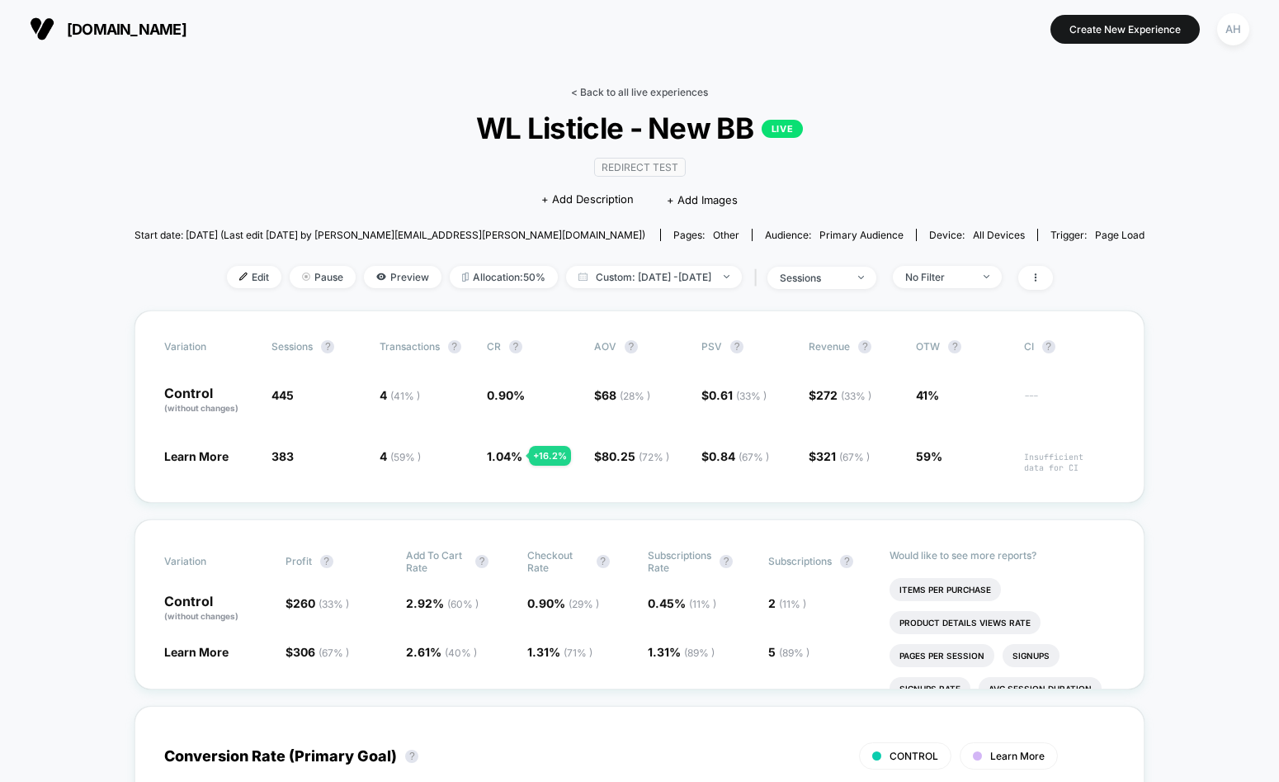
click at [603, 88] on link "< Back to all live experiences" at bounding box center [639, 92] width 137 height 12
